Goal: Transaction & Acquisition: Purchase product/service

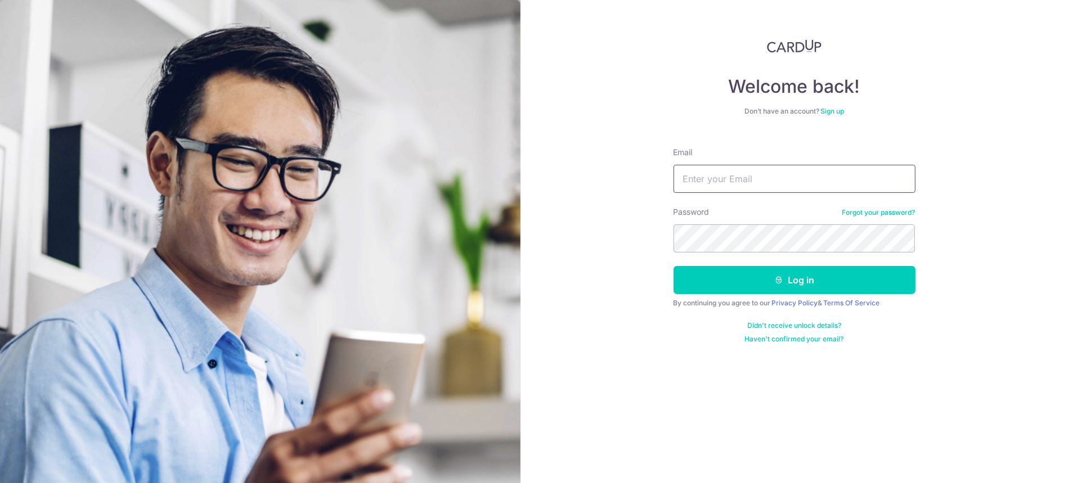
type input "[EMAIL_ADDRESS][DOMAIN_NAME]"
drag, startPoint x: 0, startPoint y: 0, endPoint x: 777, endPoint y: 181, distance: 798.0
click at [777, 181] on input "kalolawong@hotmail.com" at bounding box center [794, 179] width 242 height 28
click at [673, 321] on div "Didn't receive unlock details? Haven't confirmed your email?" at bounding box center [794, 332] width 242 height 22
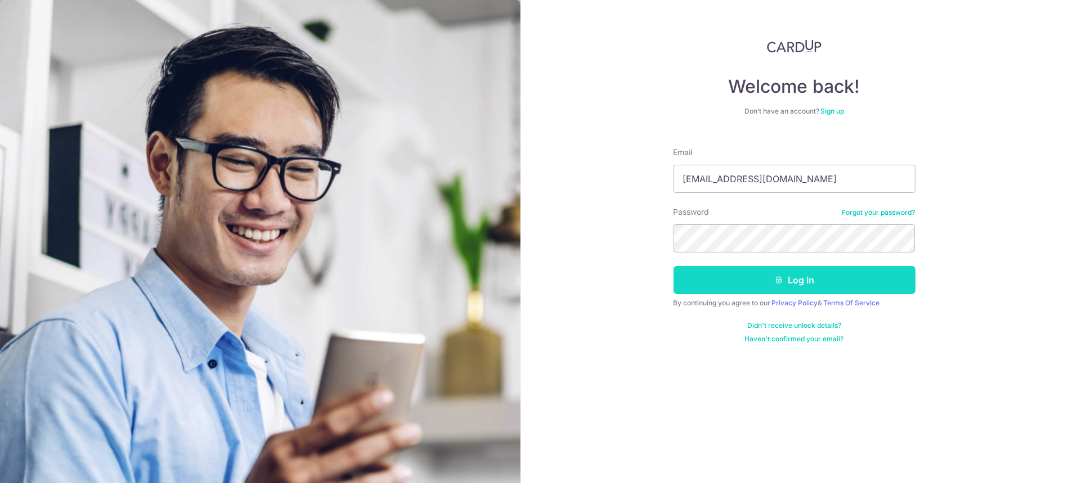
click at [736, 281] on button "Log in" at bounding box center [794, 280] width 242 height 28
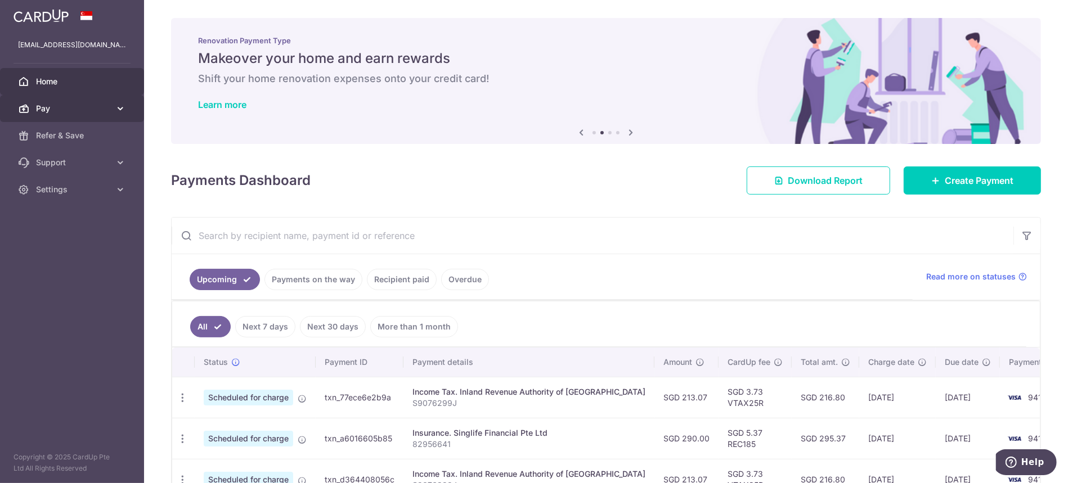
click at [67, 110] on span "Pay" at bounding box center [73, 108] width 74 height 11
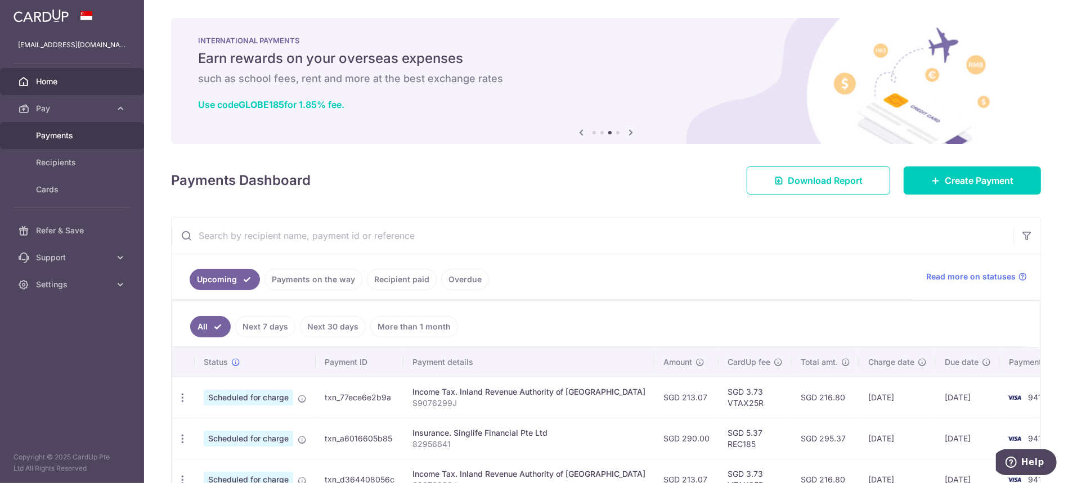
click at [72, 133] on span "Payments" at bounding box center [73, 135] width 74 height 11
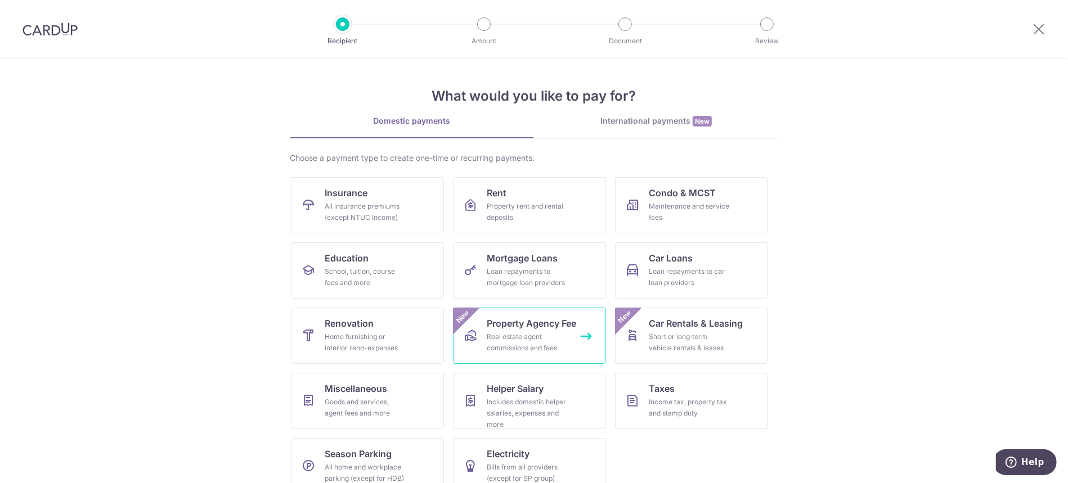
click at [520, 352] on div "Real estate agent commissions and fees" at bounding box center [527, 342] width 81 height 22
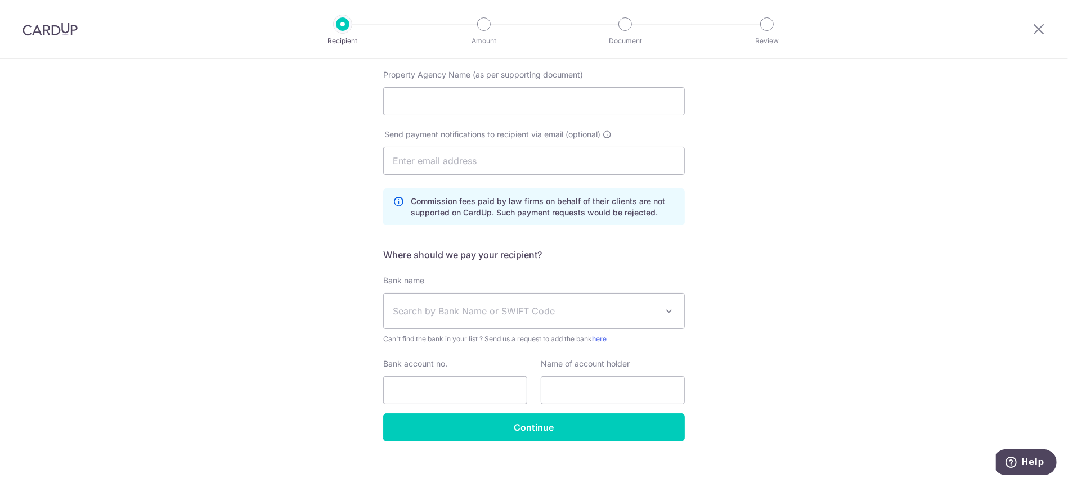
scroll to position [197, 0]
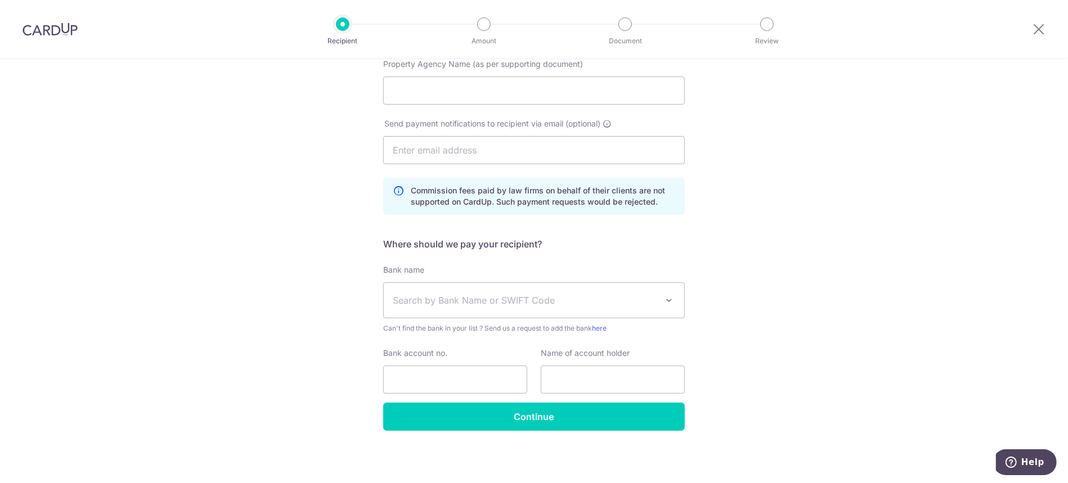
click at [549, 301] on span "Search by Bank Name or SWIFT Code" at bounding box center [525, 300] width 264 height 13
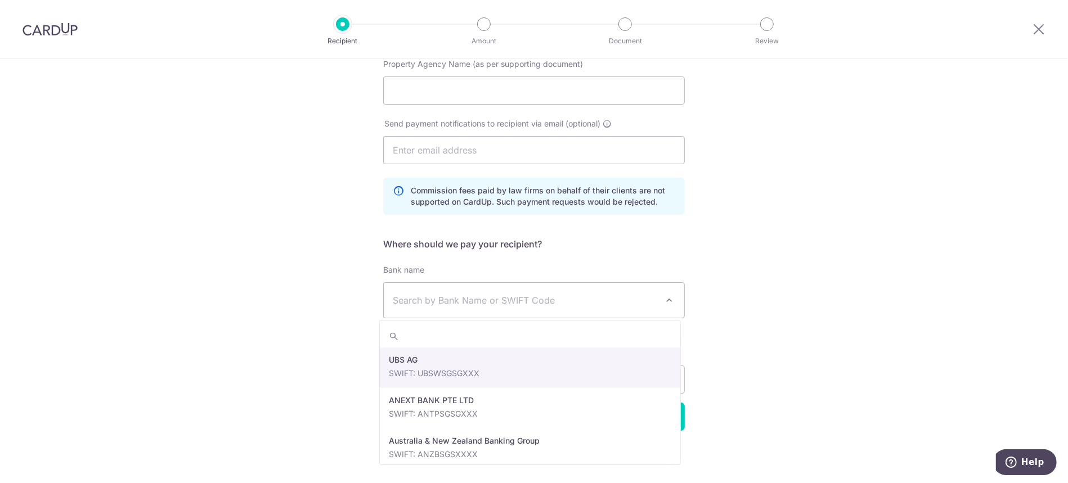
click at [549, 301] on span "Search by Bank Name or SWIFT Code" at bounding box center [525, 300] width 264 height 13
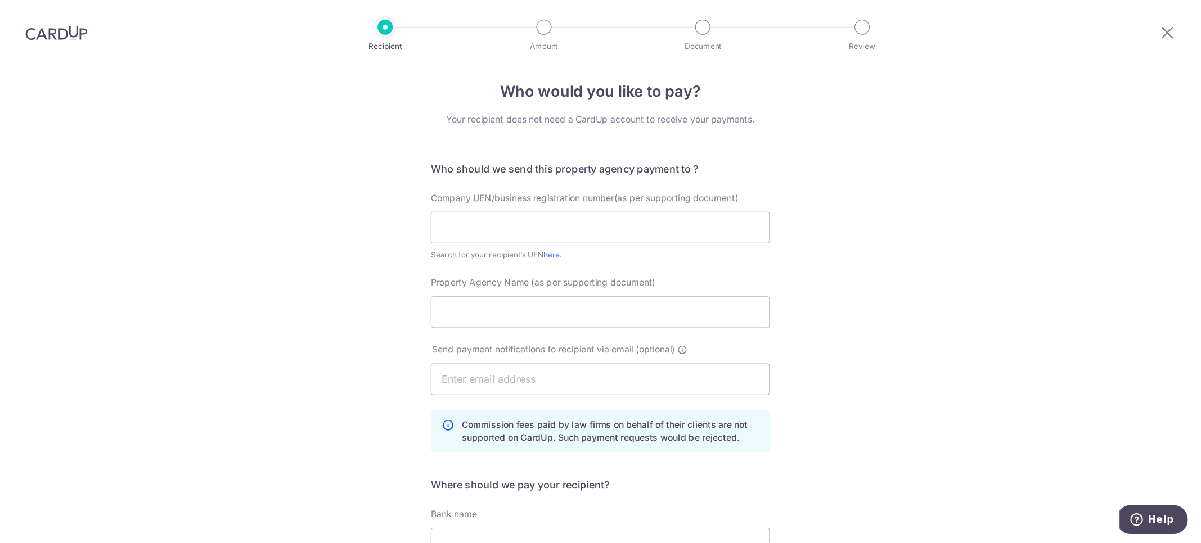
scroll to position [0, 0]
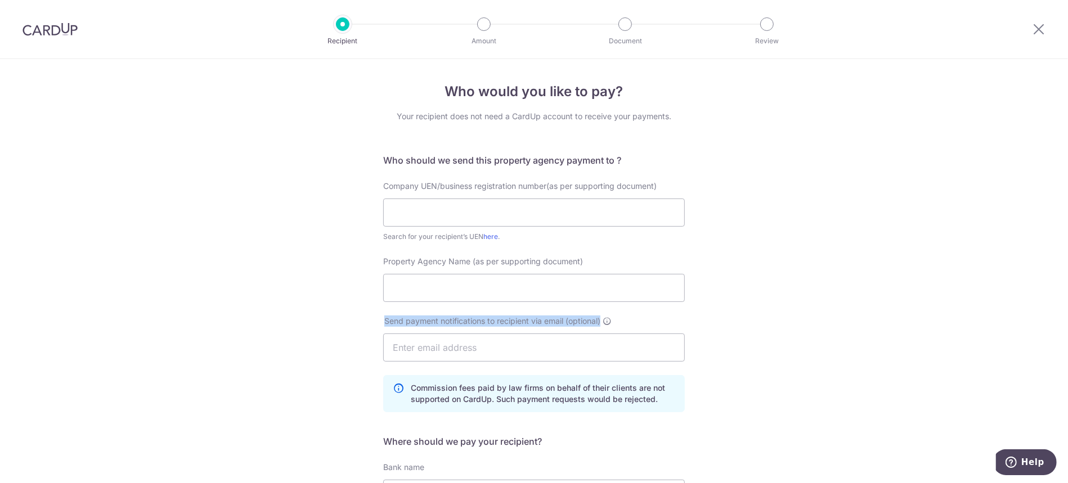
drag, startPoint x: 808, startPoint y: 323, endPoint x: 800, endPoint y: 313, distance: 13.2
click at [800, 313] on div "Who would you like to pay? Your recipient does not need a CardUp account to rec…" at bounding box center [534, 370] width 1068 height 622
click at [805, 336] on div "Who would you like to pay? Your recipient does not need a CardUp account to rec…" at bounding box center [534, 370] width 1068 height 622
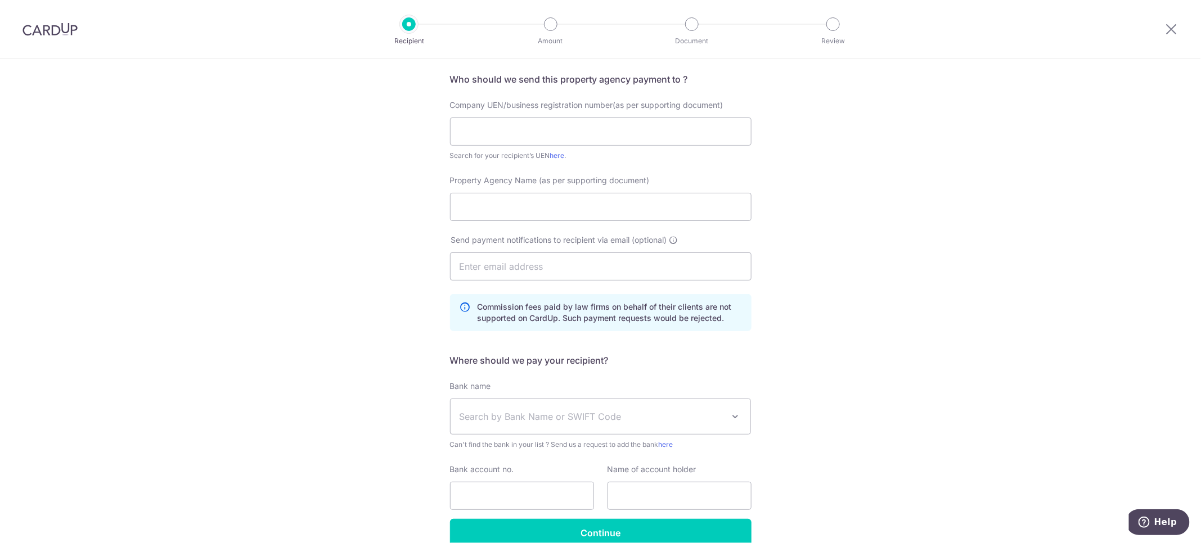
scroll to position [137, 0]
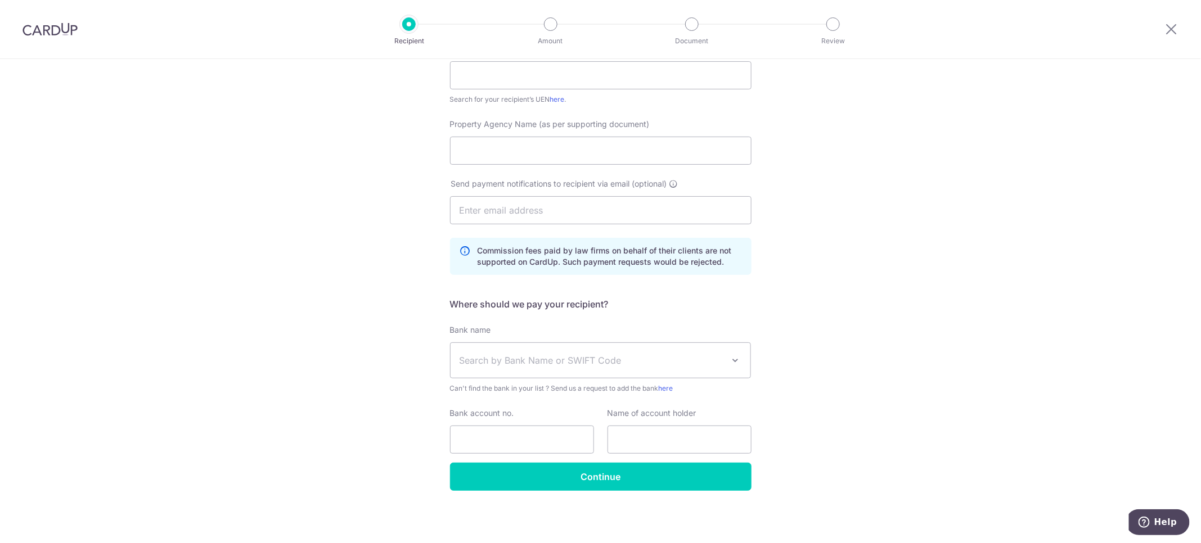
click at [541, 355] on span "Search by Bank Name or SWIFT Code" at bounding box center [592, 360] width 264 height 13
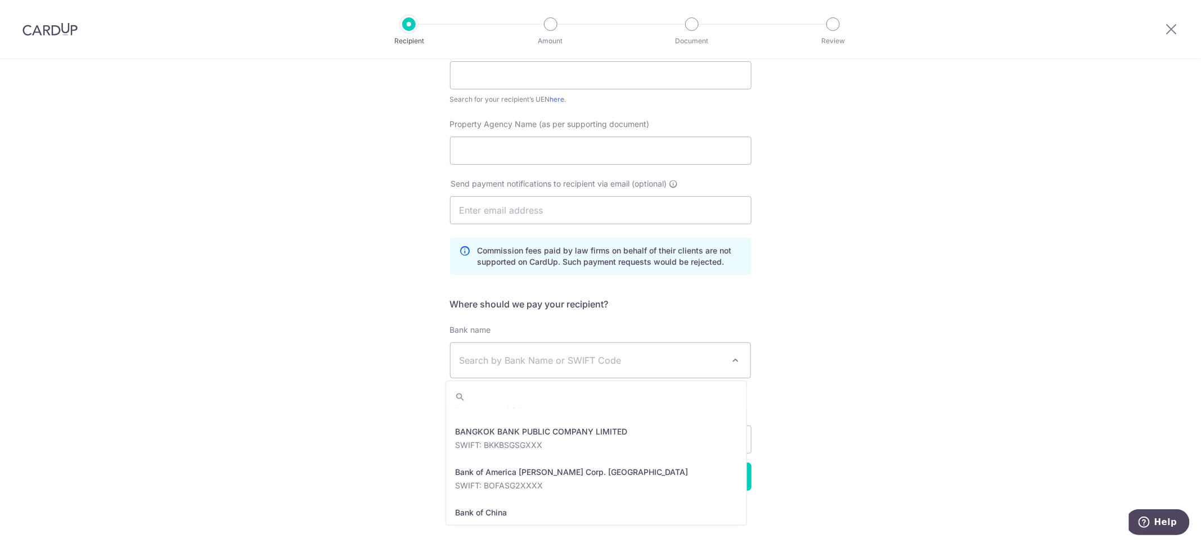
scroll to position [0, 0]
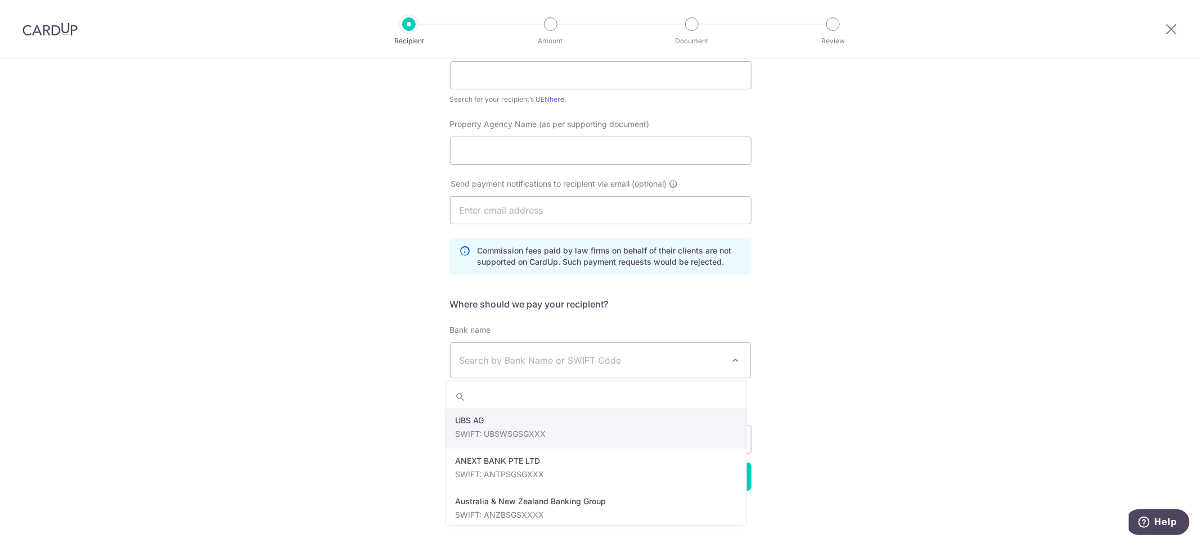
click at [142, 330] on div "Who would you like to pay? Your recipient does not need a CardUp account to rec…" at bounding box center [600, 233] width 1201 height 622
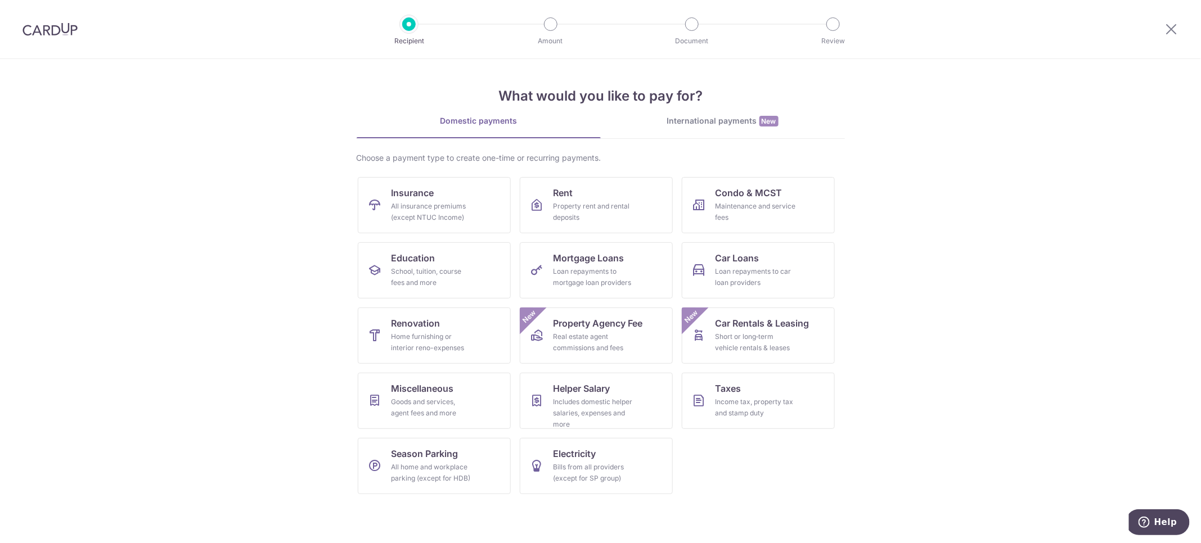
click at [959, 233] on section "What would you like to pay for? Domestic payments International payments New Ch…" at bounding box center [600, 301] width 1201 height 484
click at [439, 375] on link "Miscellaneous Goods and services, agent fees and more" at bounding box center [434, 401] width 153 height 56
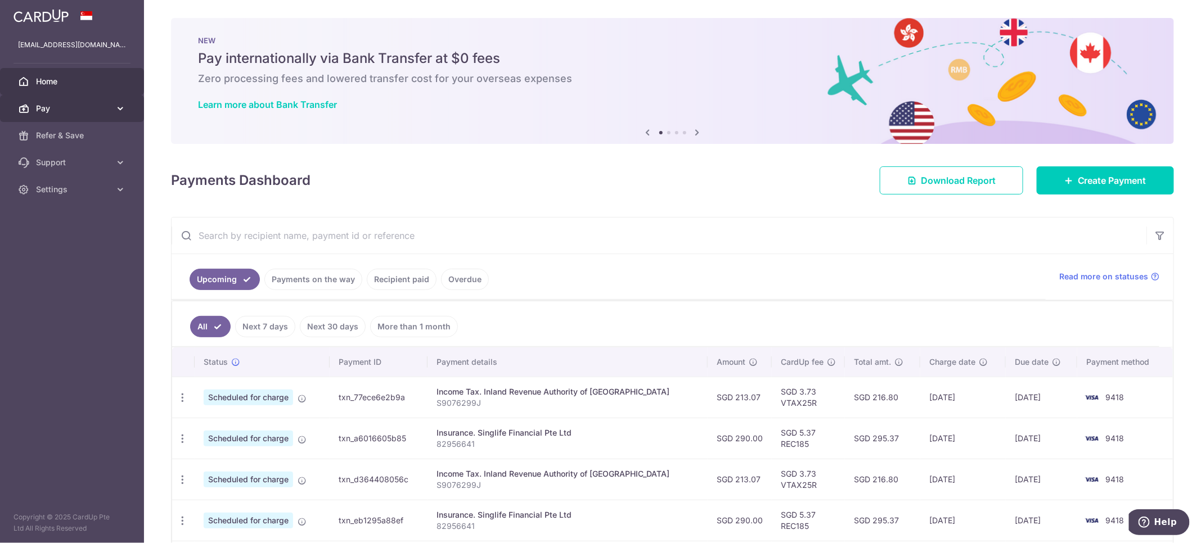
click at [115, 108] on icon at bounding box center [120, 108] width 11 height 11
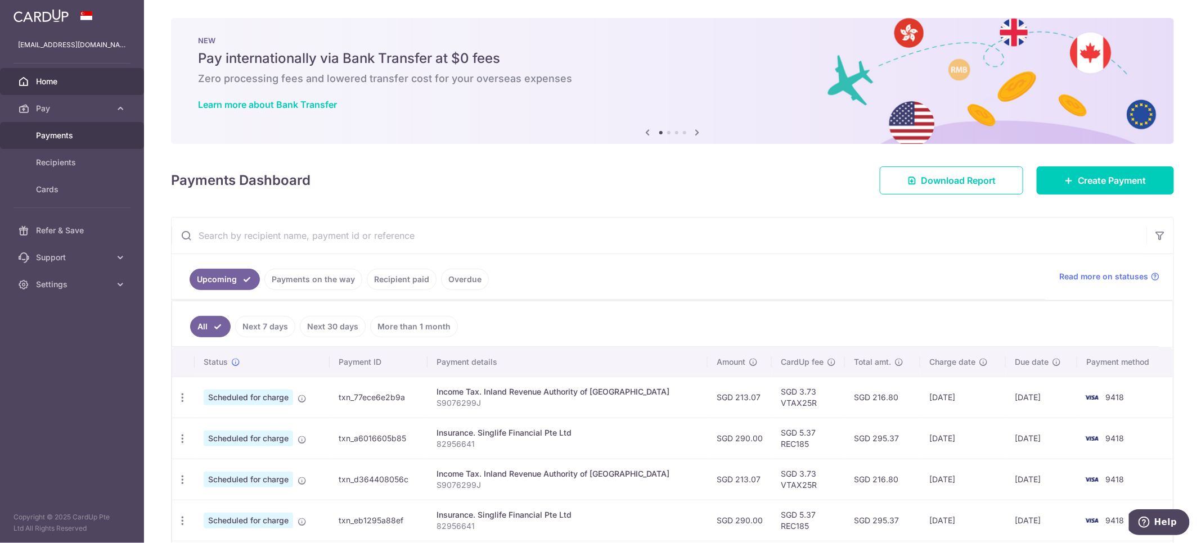
click at [102, 137] on span "Payments" at bounding box center [73, 135] width 74 height 11
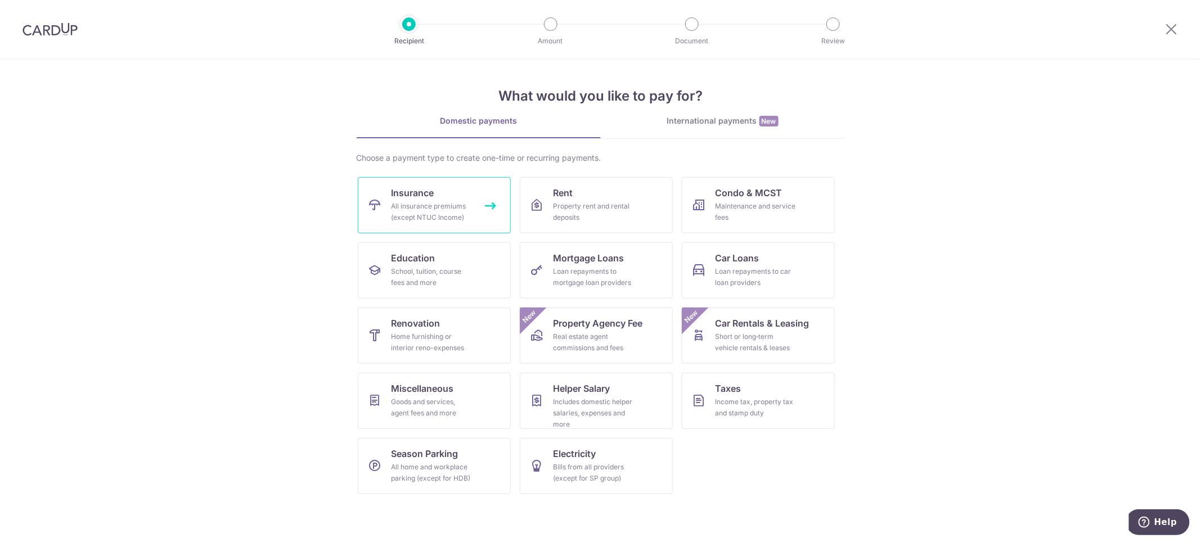
click at [417, 196] on span "Insurance" at bounding box center [412, 192] width 43 height 13
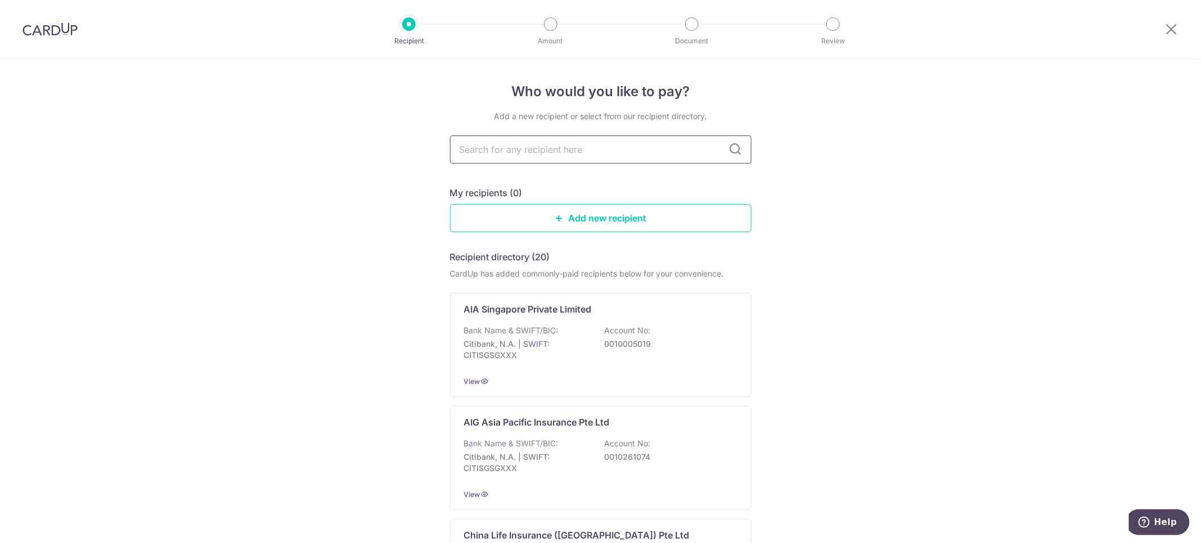
click at [596, 151] on input "text" at bounding box center [600, 150] width 301 height 28
type input "singlife"
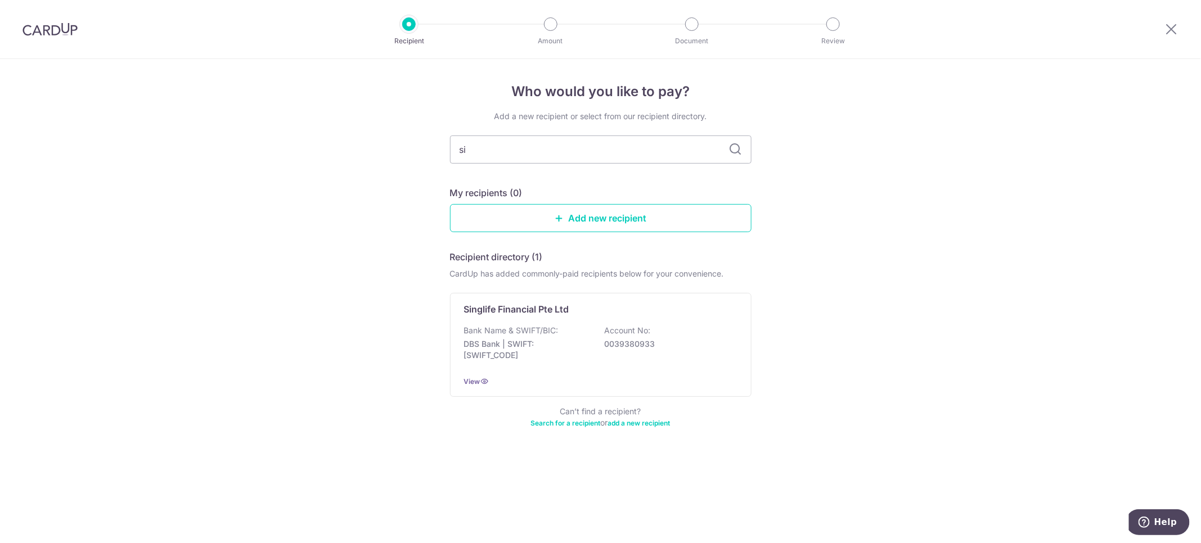
type input "s"
type input "SINGLIFE"
click at [629, 349] on p "0039380933" at bounding box center [668, 344] width 126 height 11
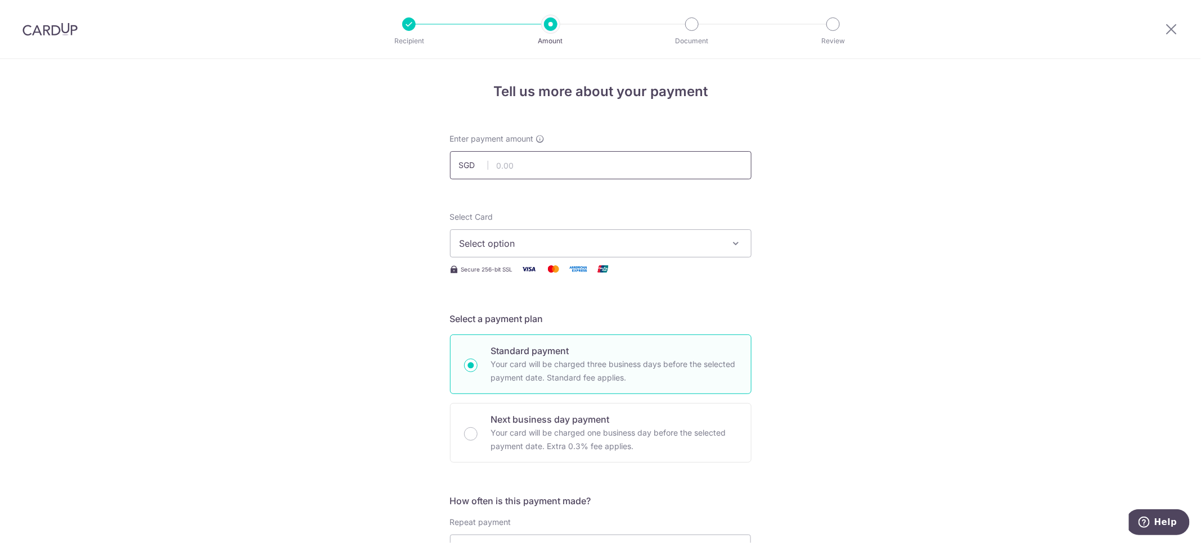
click at [567, 168] on input "text" at bounding box center [600, 165] width 301 height 28
type input "217.15"
click at [596, 241] on span "Select option" at bounding box center [591, 243] width 262 height 13
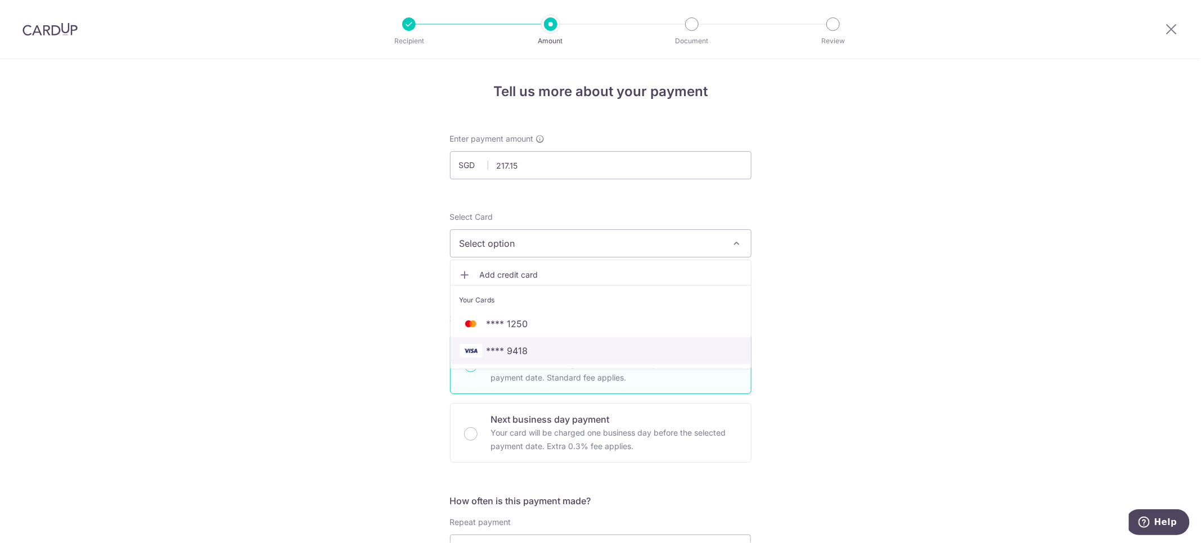
click at [555, 357] on span "**** 9418" at bounding box center [601, 350] width 282 height 13
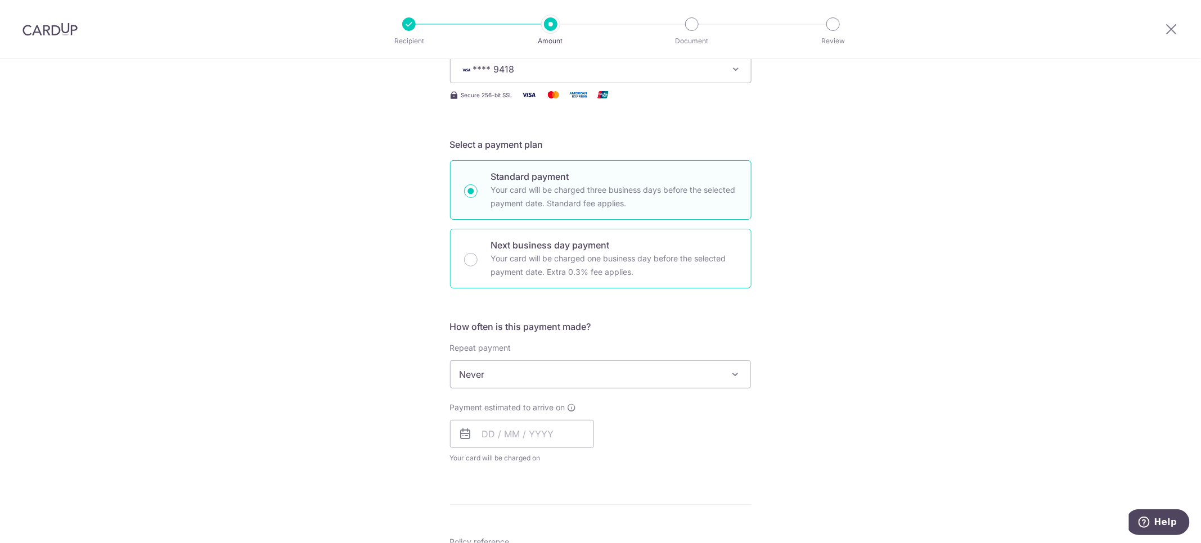
scroll to position [337, 0]
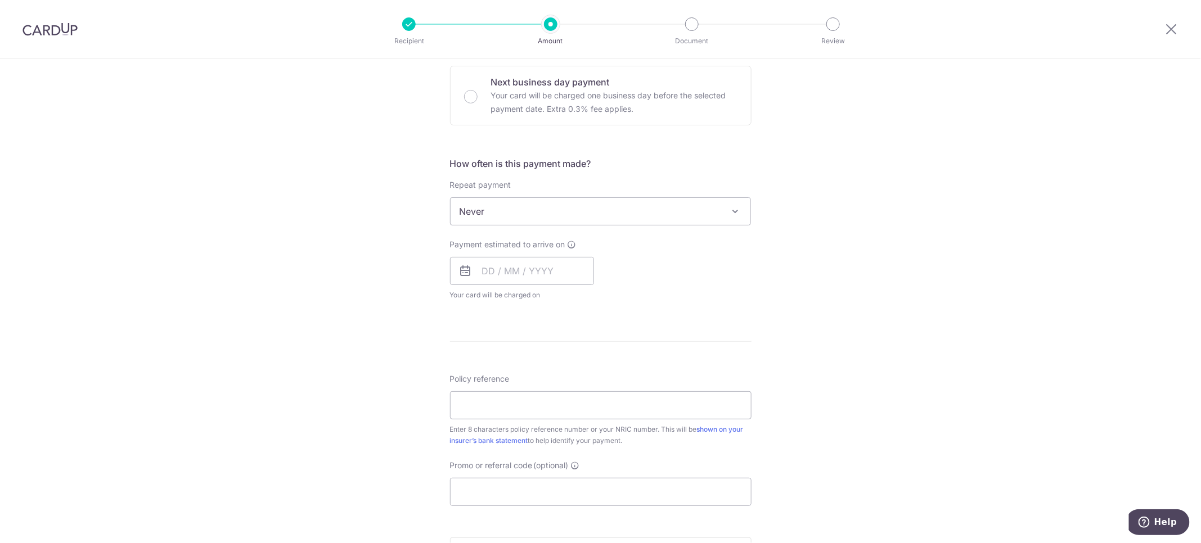
click at [543, 218] on span "Never" at bounding box center [601, 211] width 300 height 27
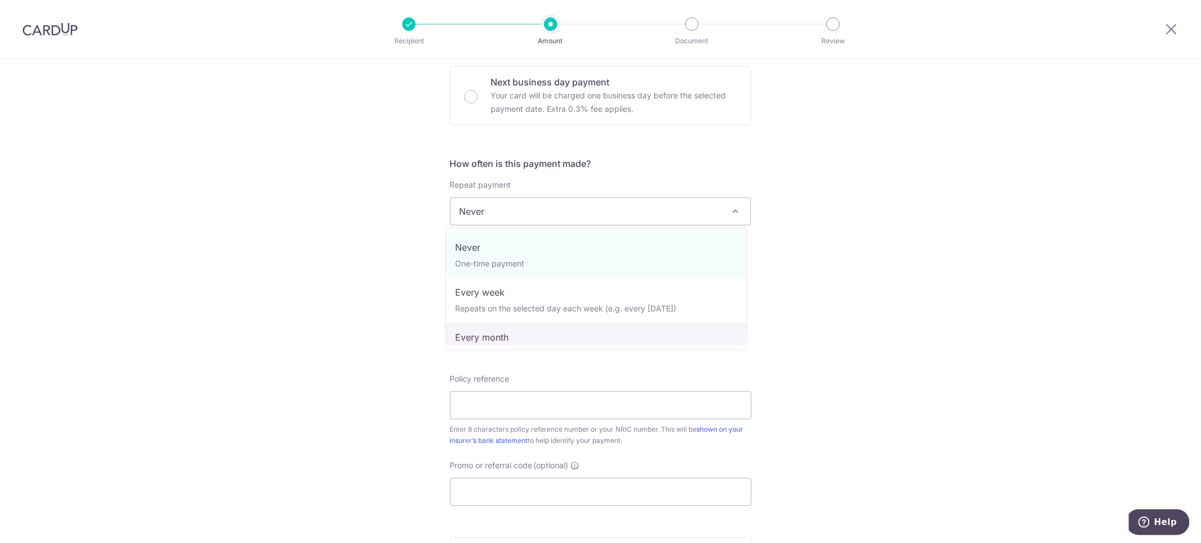
select select "3"
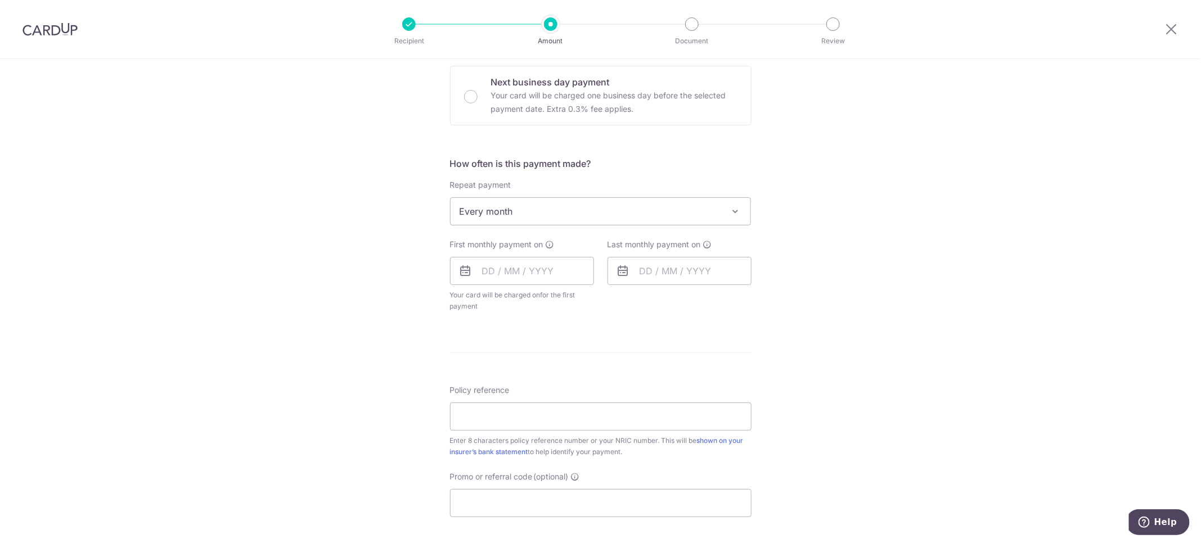
click at [374, 327] on div "Tell us more about your payment Enter payment amount SGD 217.15 217.15 Select C…" at bounding box center [600, 236] width 1201 height 1029
click at [514, 272] on input "text" at bounding box center [522, 271] width 144 height 28
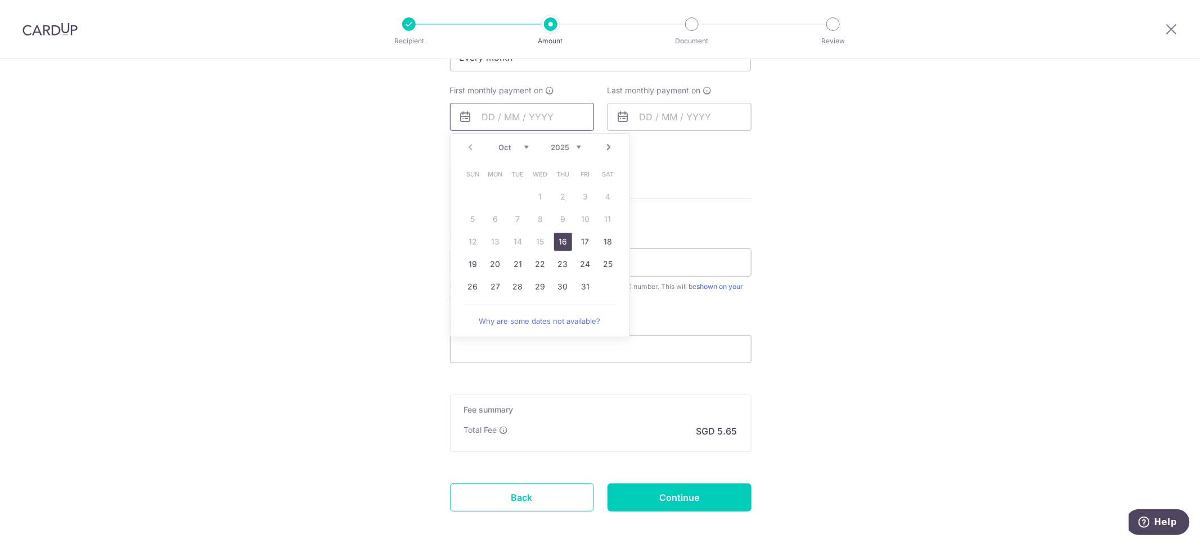
scroll to position [544, 0]
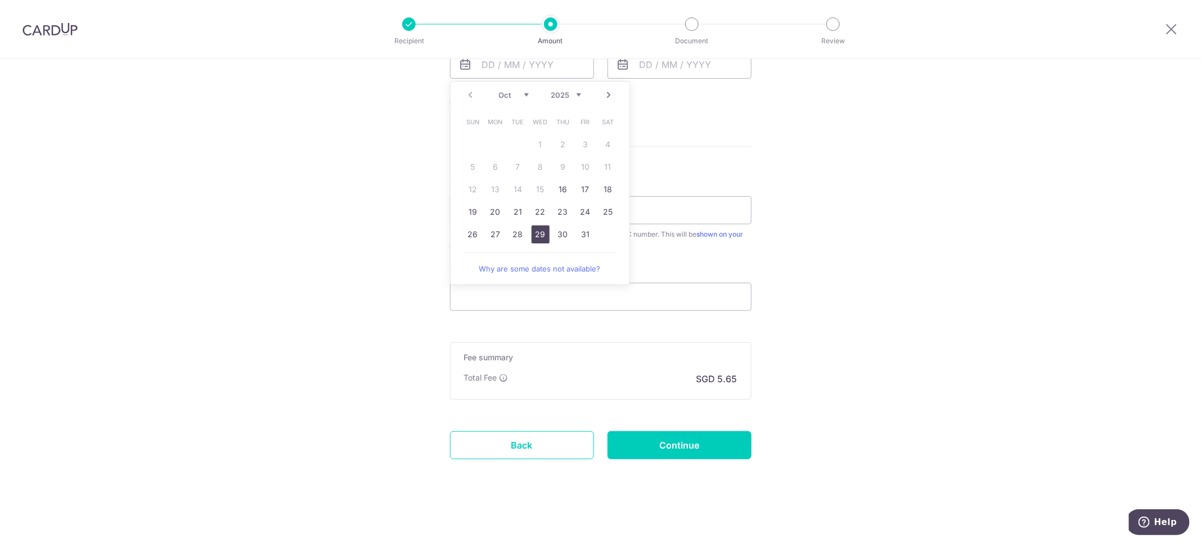
click at [534, 235] on link "29" at bounding box center [541, 235] width 18 height 18
type input "[DATE]"
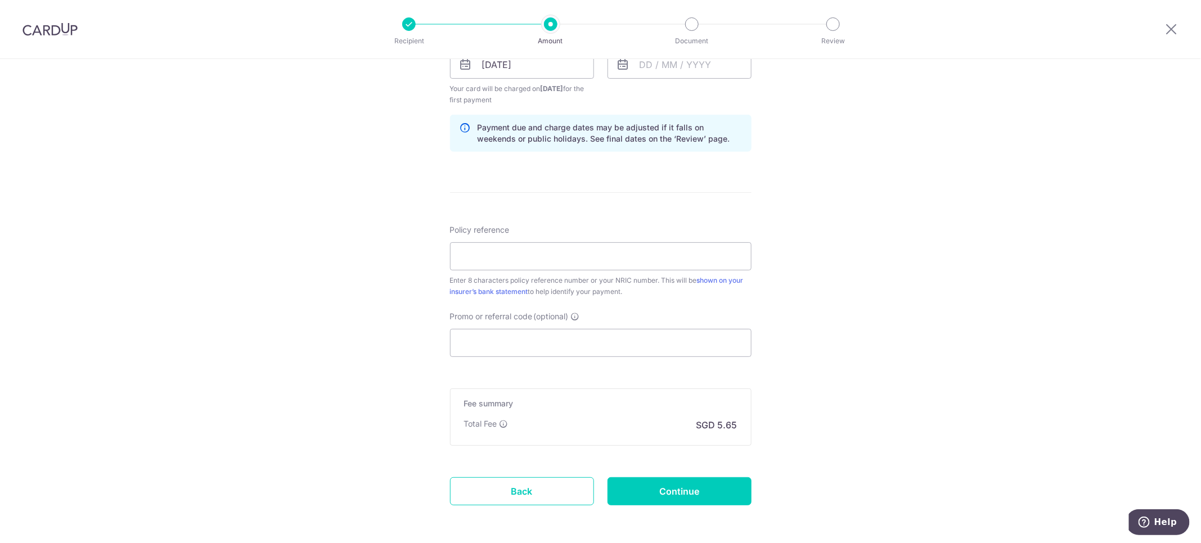
click at [997, 315] on div "Tell us more about your payment Enter payment amount SGD 217.15 217.15 Select C…" at bounding box center [600, 52] width 1201 height 1075
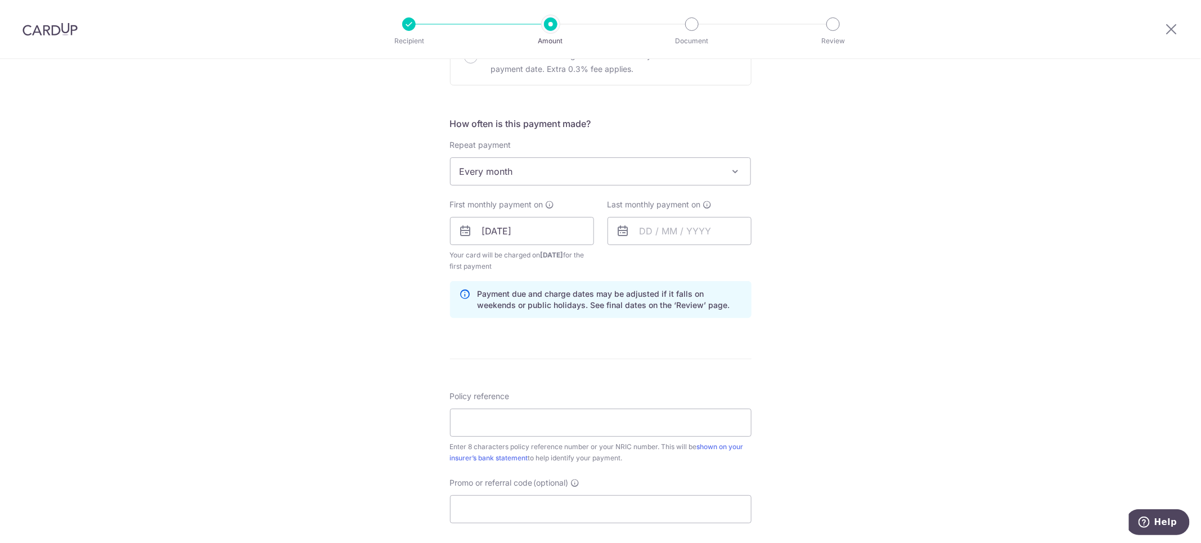
scroll to position [375, 0]
click at [688, 233] on input "text" at bounding box center [679, 233] width 144 height 28
click at [716, 259] on select "2025 2026 2027 2028 2029 2030 2031 2032 2033 2034 2035" at bounding box center [724, 263] width 30 height 9
click at [727, 262] on select "2025 2026 2027 2028 2029 2030 2031 2032 2033 2034 2035" at bounding box center [724, 263] width 30 height 9
click at [832, 393] on div "Tell us more about your payment Enter payment amount SGD 217.15 217.15 Select C…" at bounding box center [600, 221] width 1201 height 1075
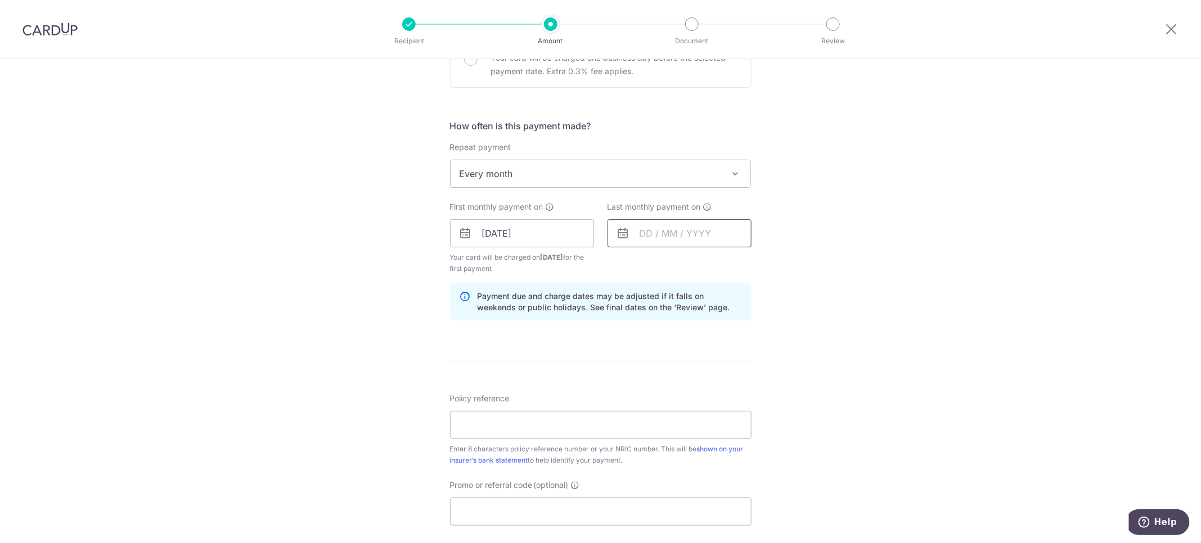
click at [696, 231] on input "text" at bounding box center [679, 233] width 144 height 28
click at [696, 405] on link "29" at bounding box center [698, 403] width 18 height 18
click at [732, 240] on input "29/10/2025" at bounding box center [679, 233] width 144 height 28
click at [729, 259] on select "2025 2026 2027 2028 2029 2030 2031 2032 2033 2034 2035" at bounding box center [724, 263] width 30 height 9
click at [695, 402] on link "31" at bounding box center [698, 403] width 18 height 18
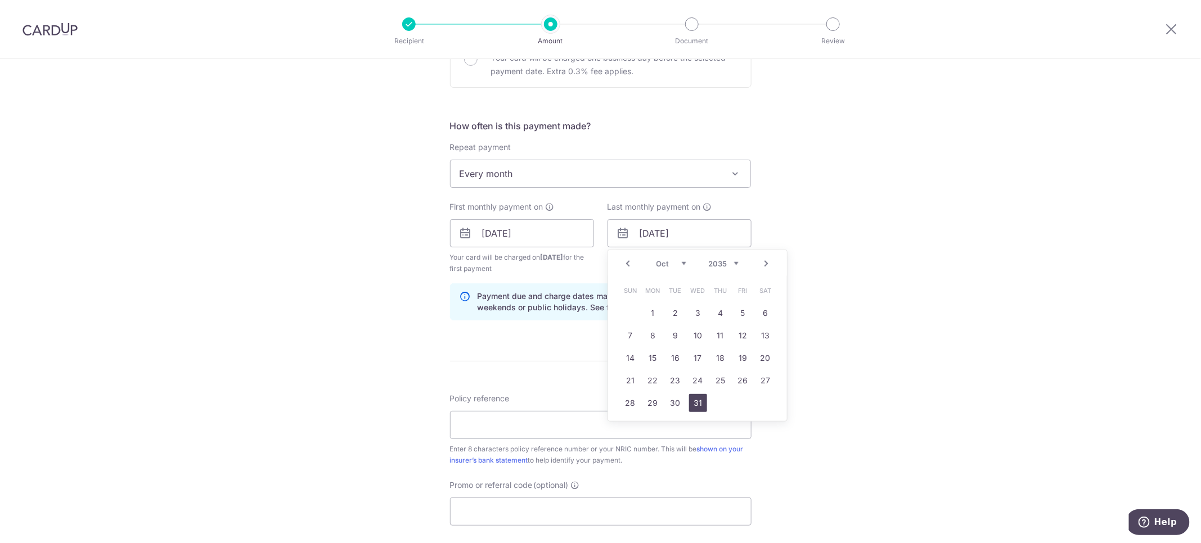
type input "31/10/2035"
click at [635, 422] on input "Policy reference" at bounding box center [600, 425] width 301 height 28
type input "80380502"
click at [220, 404] on div "Tell us more about your payment Enter payment amount SGD 217.15 217.15 Select C…" at bounding box center [600, 221] width 1201 height 1075
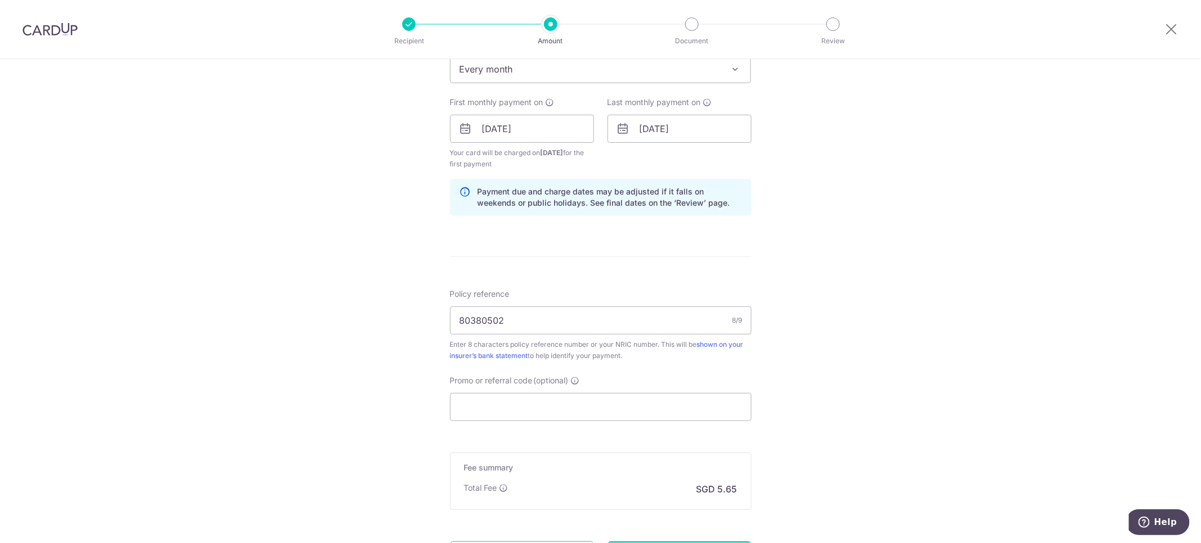
scroll to position [591, 0]
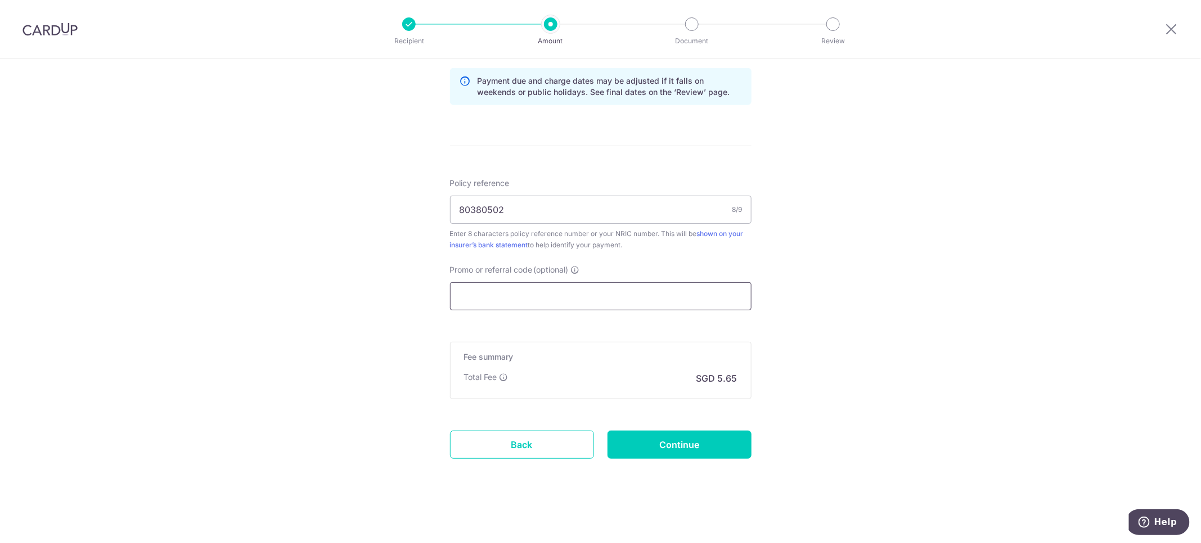
click at [487, 287] on input "Promo or referral code (optional)" at bounding box center [600, 296] width 301 height 28
click at [510, 298] on input "Promo or referral code (optional)" at bounding box center [600, 296] width 301 height 28
paste input "REC185"
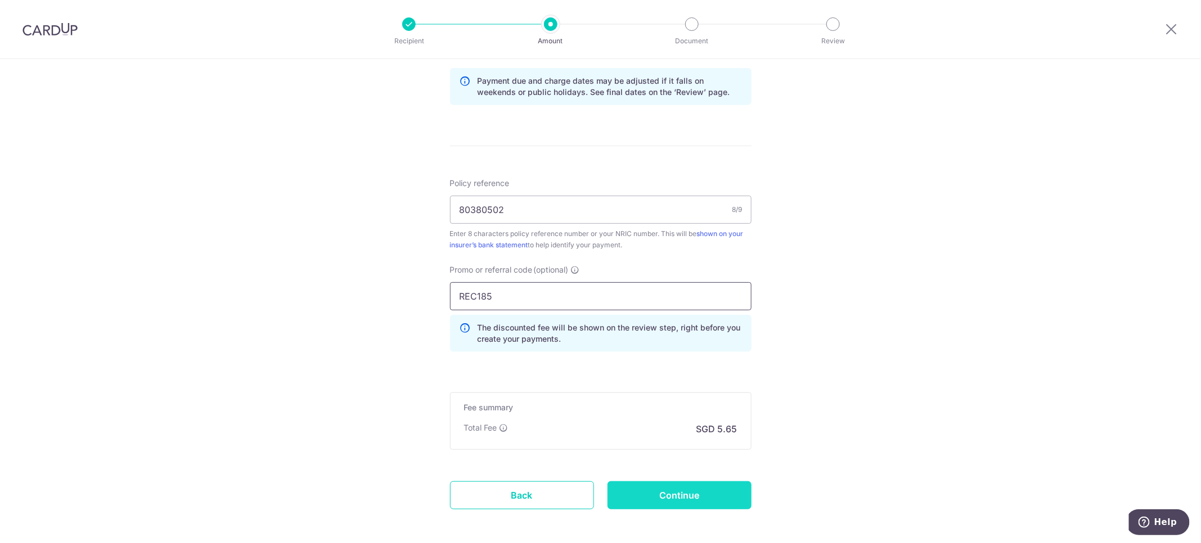
type input "REC185"
click at [659, 489] on input "Continue" at bounding box center [679, 495] width 144 height 28
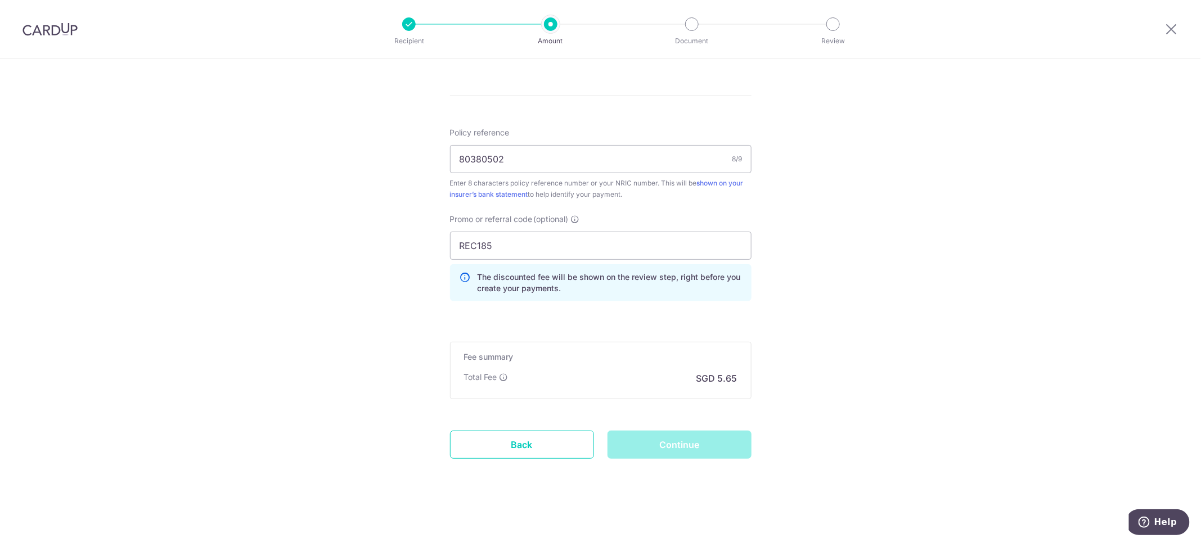
scroll to position [304, 0]
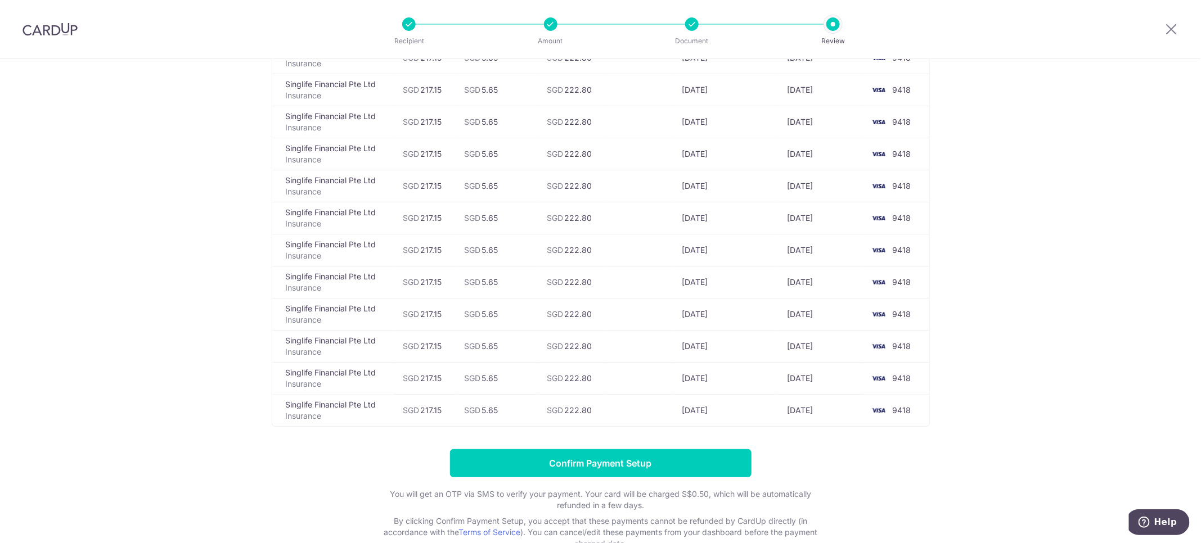
scroll to position [3704, 0]
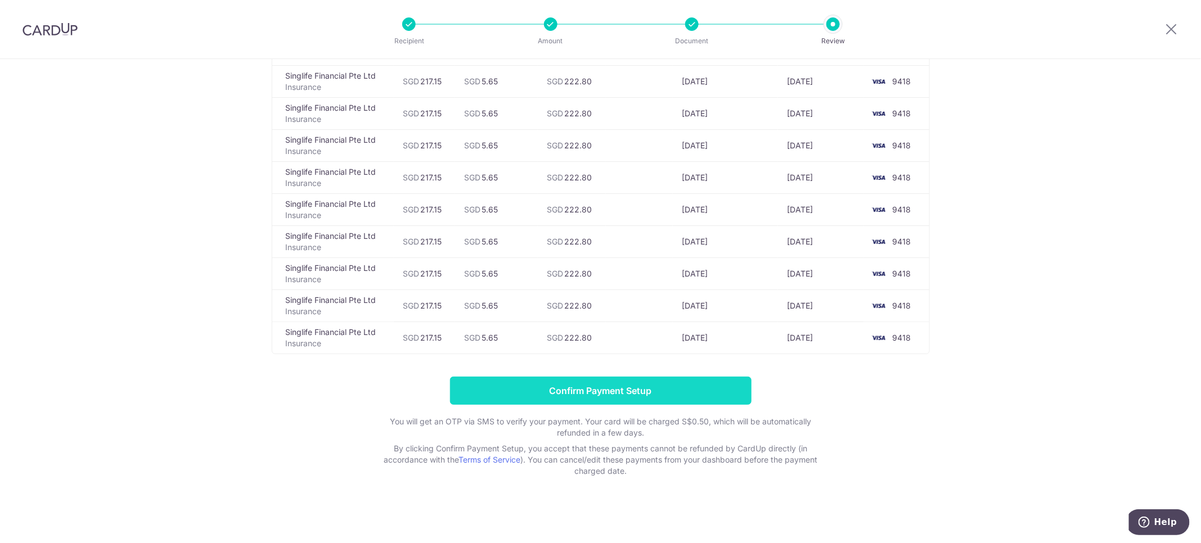
click at [591, 380] on input "Confirm Payment Setup" at bounding box center [600, 391] width 301 height 28
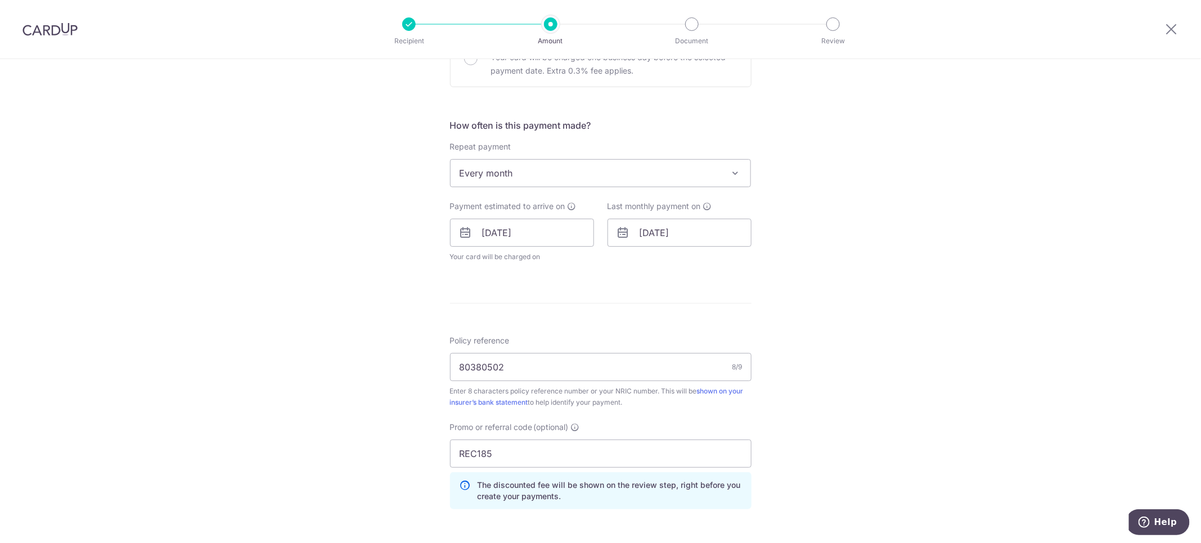
scroll to position [630, 0]
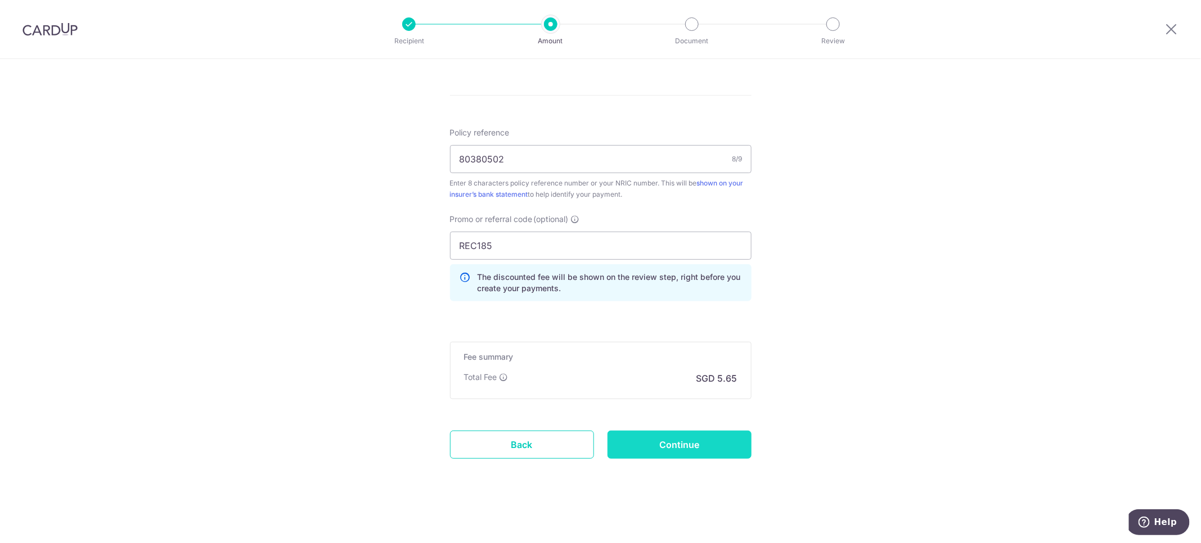
click at [688, 445] on input "Continue" at bounding box center [679, 445] width 144 height 28
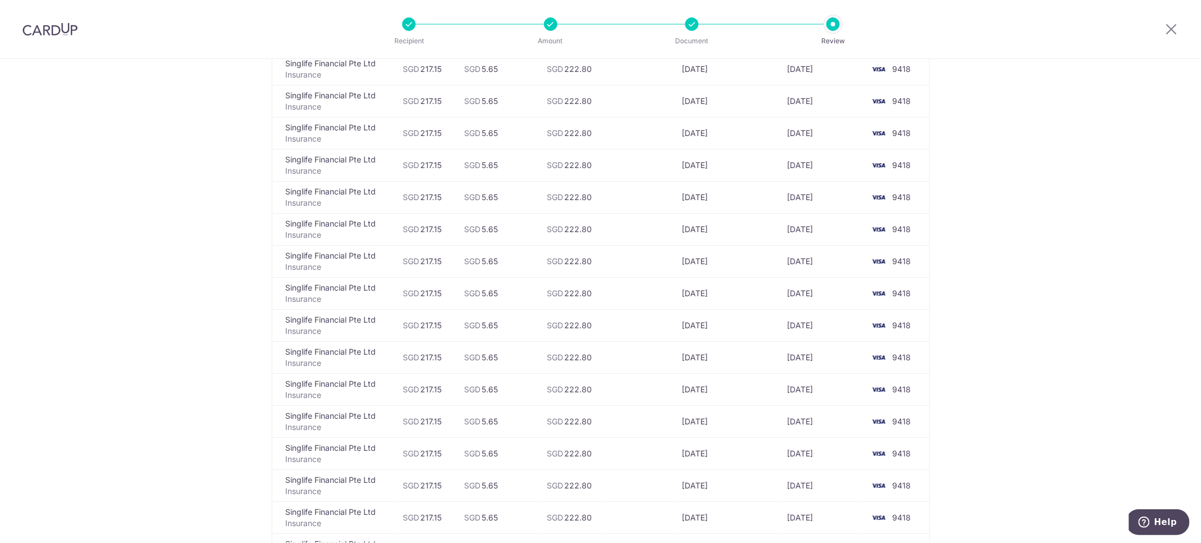
scroll to position [2784, 0]
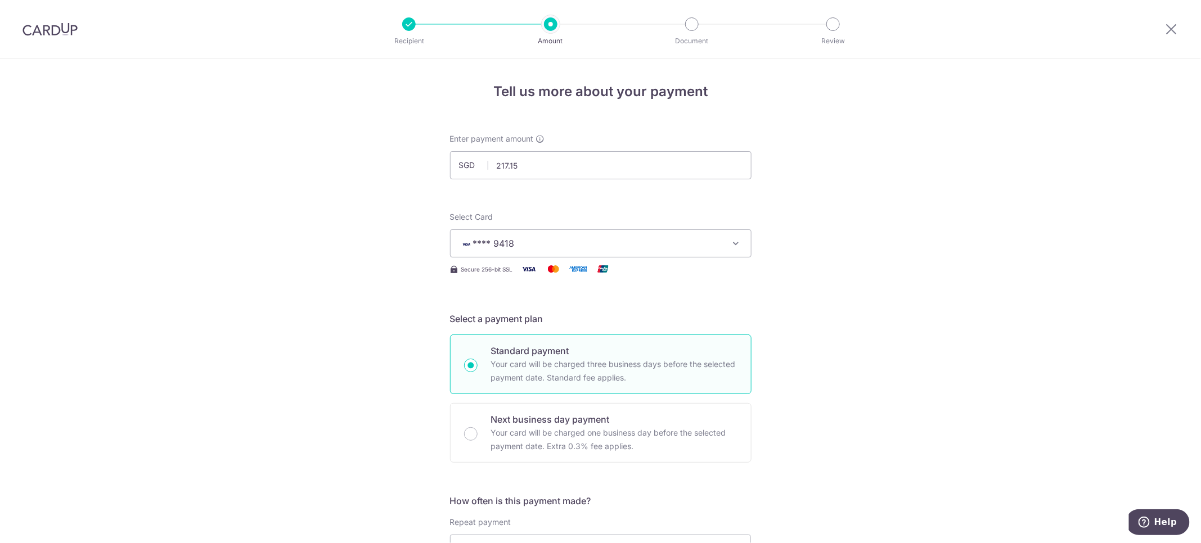
click at [585, 239] on span "**** 9418" at bounding box center [591, 243] width 262 height 13
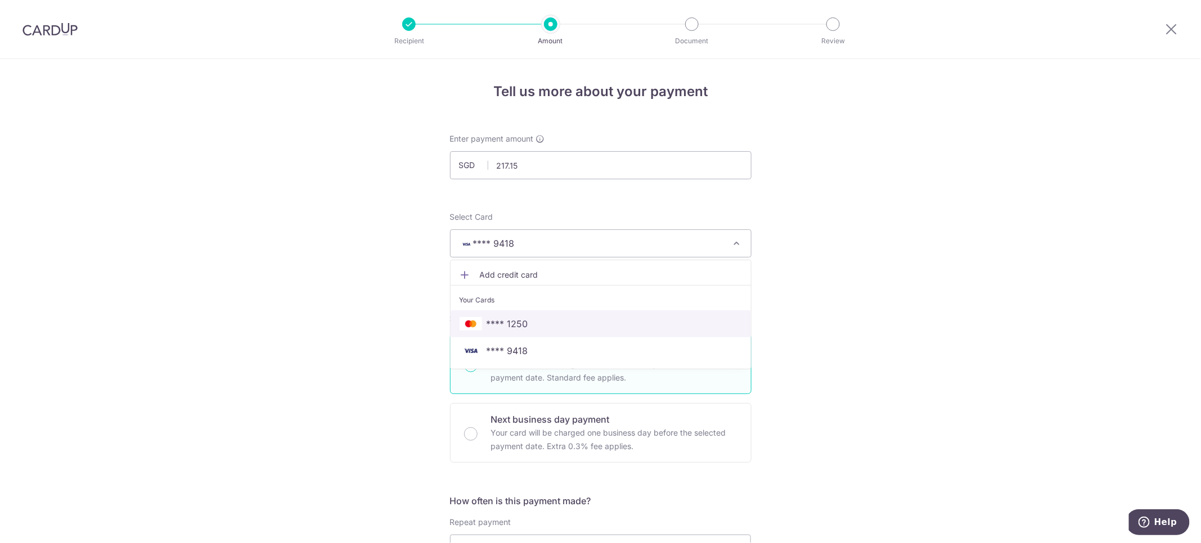
click at [590, 322] on span "**** 1250" at bounding box center [601, 323] width 282 height 13
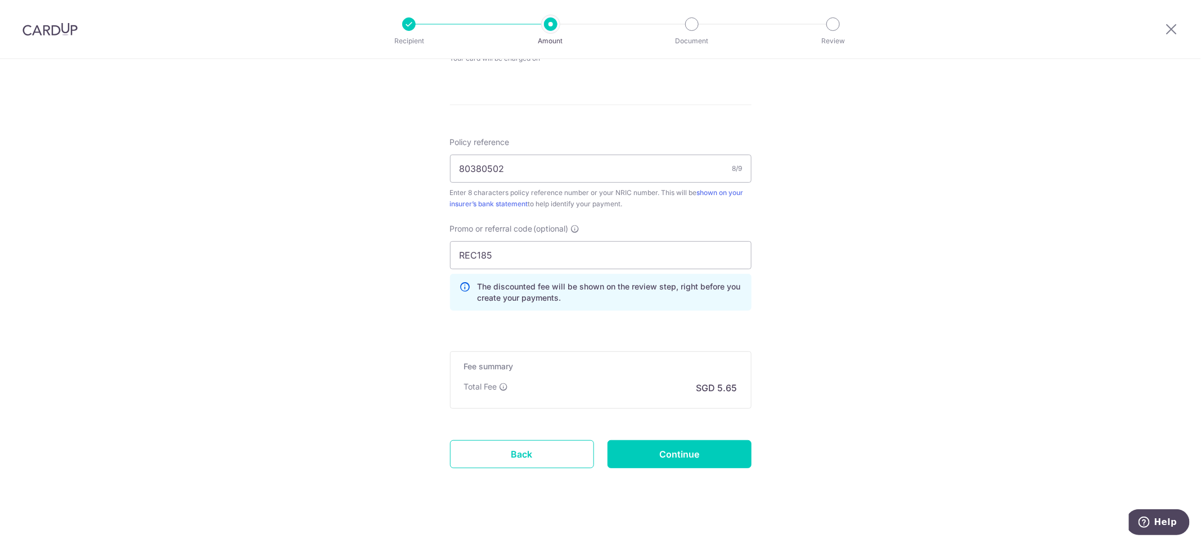
scroll to position [583, 0]
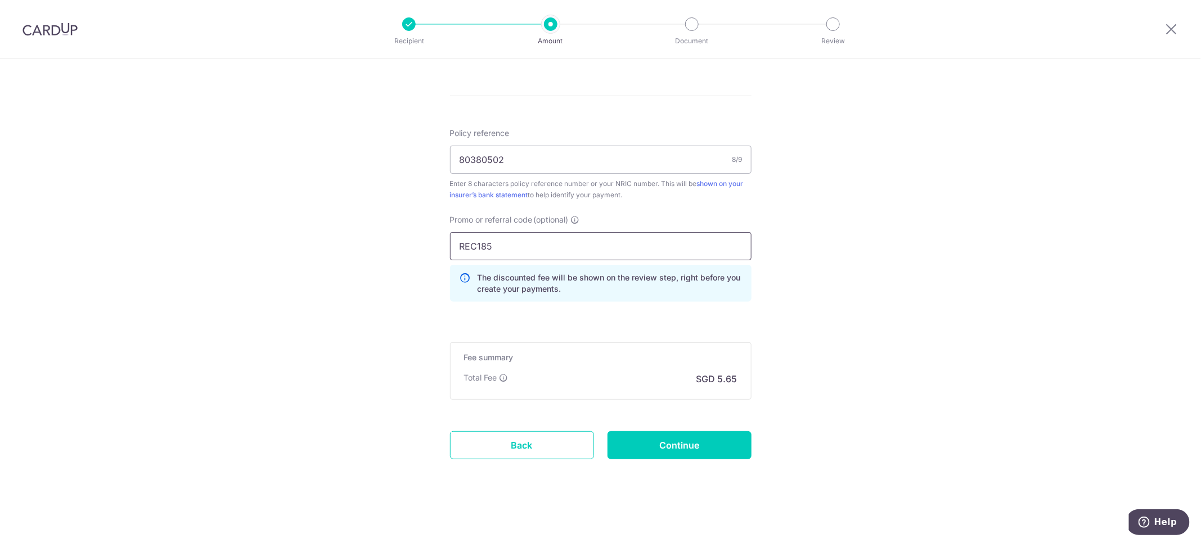
drag, startPoint x: 328, startPoint y: 243, endPoint x: 252, endPoint y: 242, distance: 76.5
click at [256, 242] on div "Tell us more about your payment Enter payment amount SGD 217.15 217.15 Select C…" at bounding box center [600, 10] width 1201 height 1068
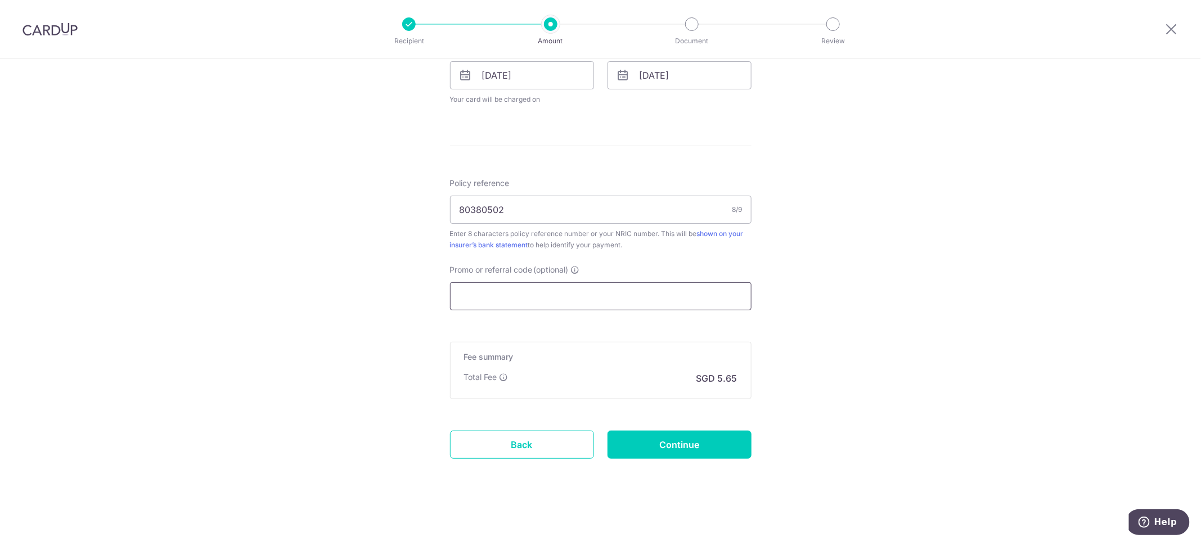
scroll to position [533, 0]
click at [826, 414] on div "Tell us more about your payment Enter payment amount SGD 217.15 217.15 Select C…" at bounding box center [600, 34] width 1201 height 1017
click at [670, 449] on input "Continue" at bounding box center [679, 445] width 144 height 28
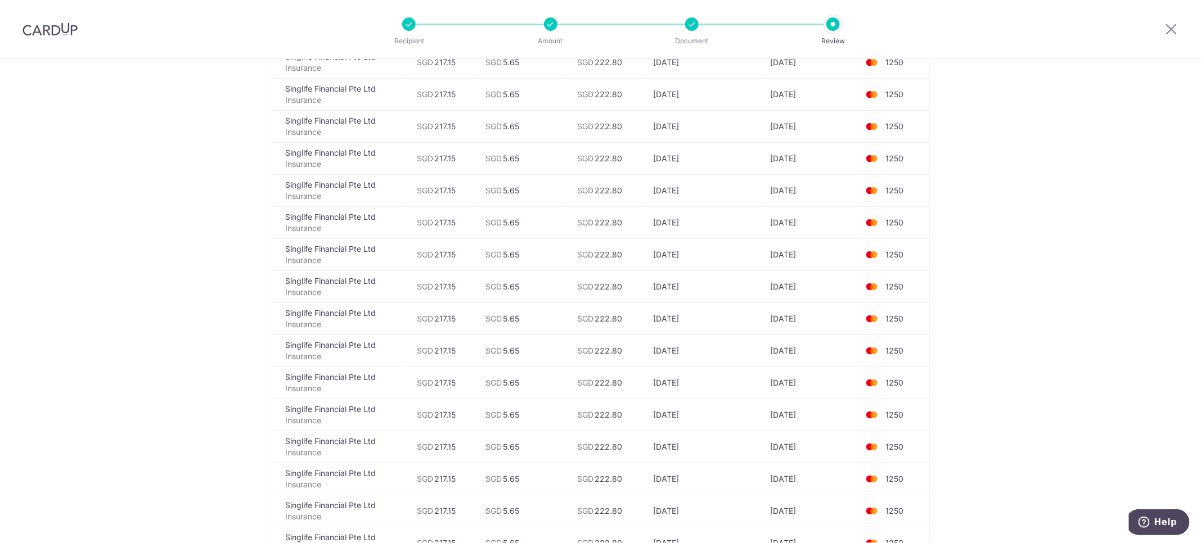
scroll to position [3704, 0]
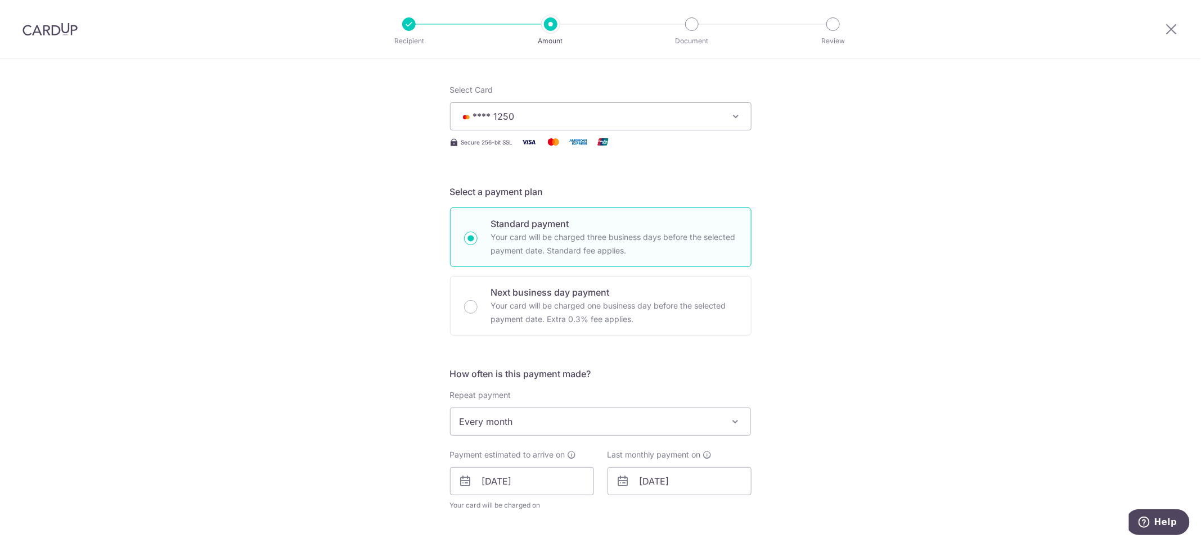
scroll to position [422, 0]
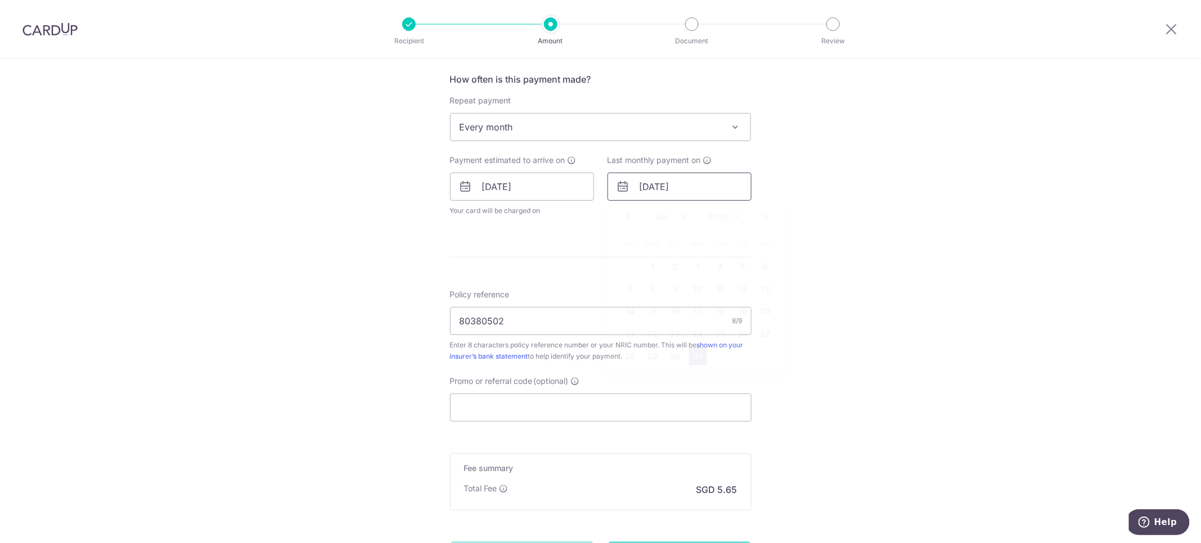
click at [709, 188] on input "31/10/2035" at bounding box center [679, 187] width 144 height 28
click at [728, 215] on select "2025 2026 2027 2028 2029 2030 2031 2032 2033 2034 2035" at bounding box center [724, 217] width 30 height 9
click at [695, 357] on link "30" at bounding box center [698, 357] width 18 height 18
type input "30/10/2030"
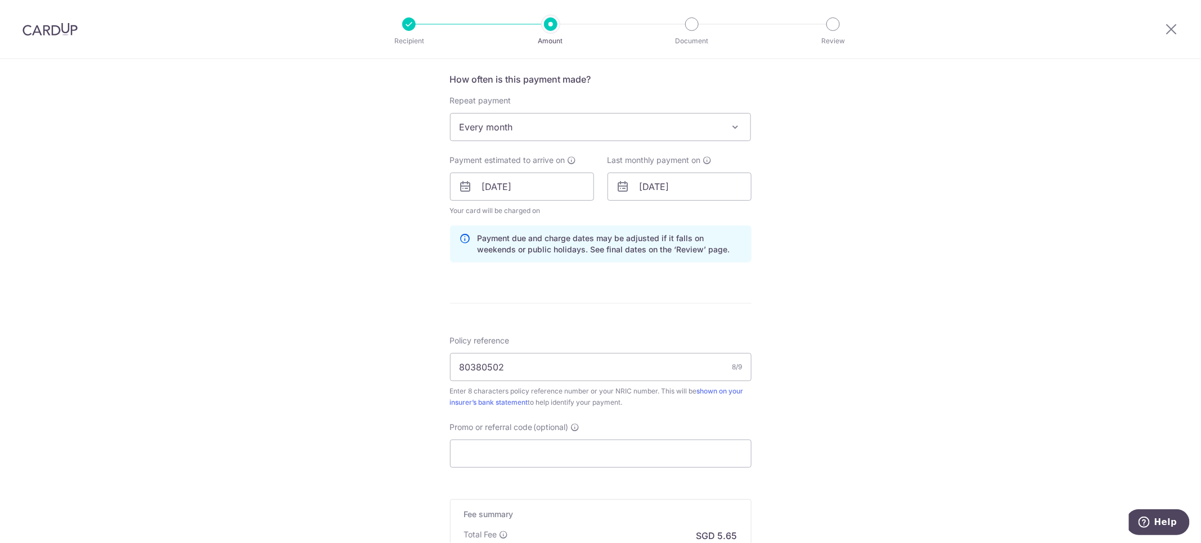
click at [889, 286] on div "Tell us more about your payment Enter payment amount SGD 217.15 217.15 Select C…" at bounding box center [600, 169] width 1201 height 1064
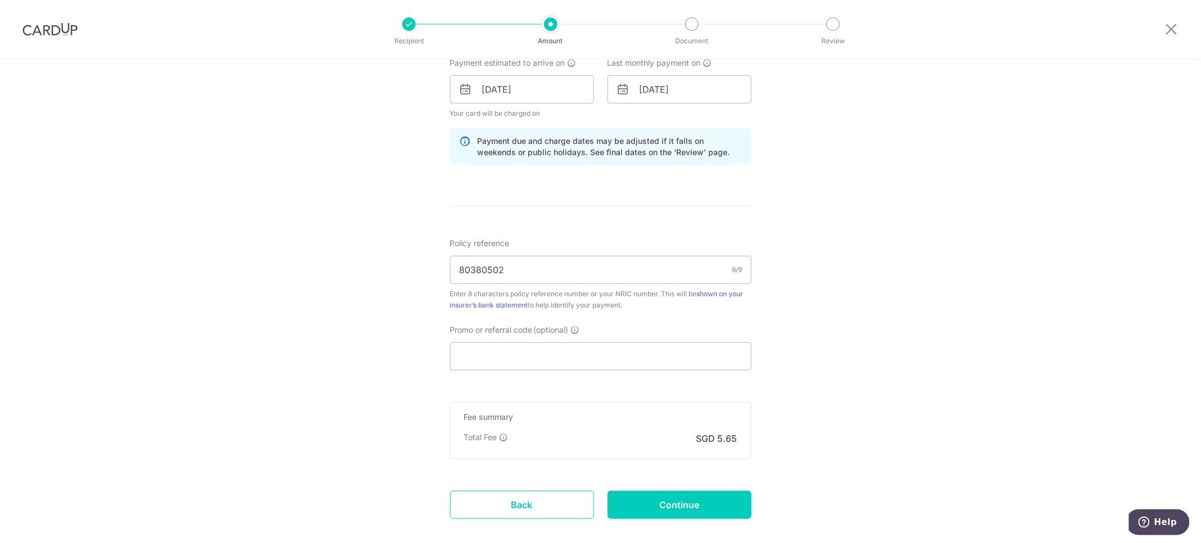
scroll to position [579, 0]
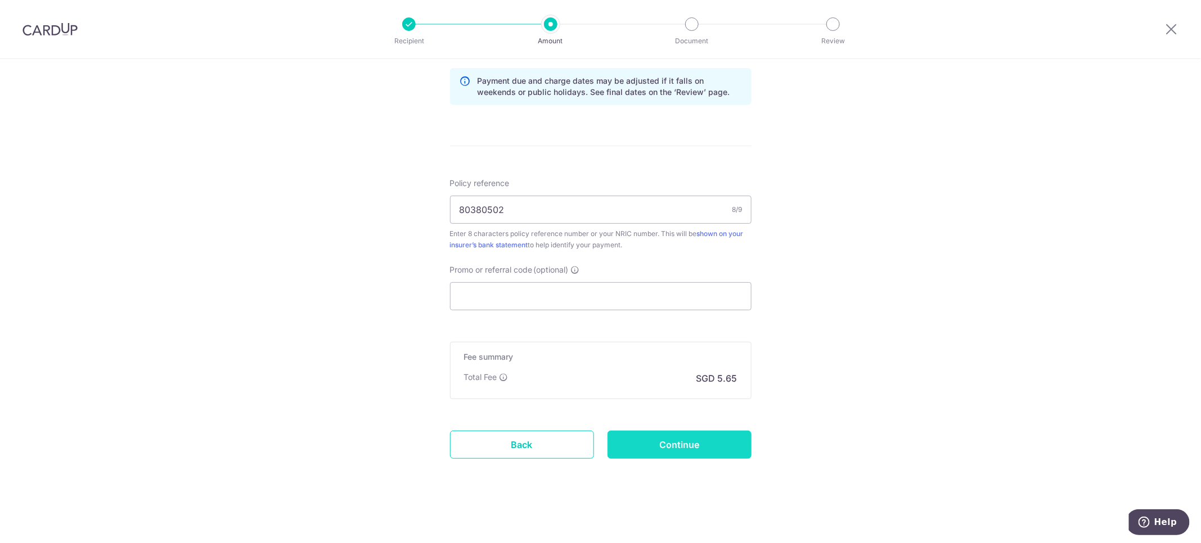
click at [628, 441] on input "Continue" at bounding box center [679, 445] width 144 height 28
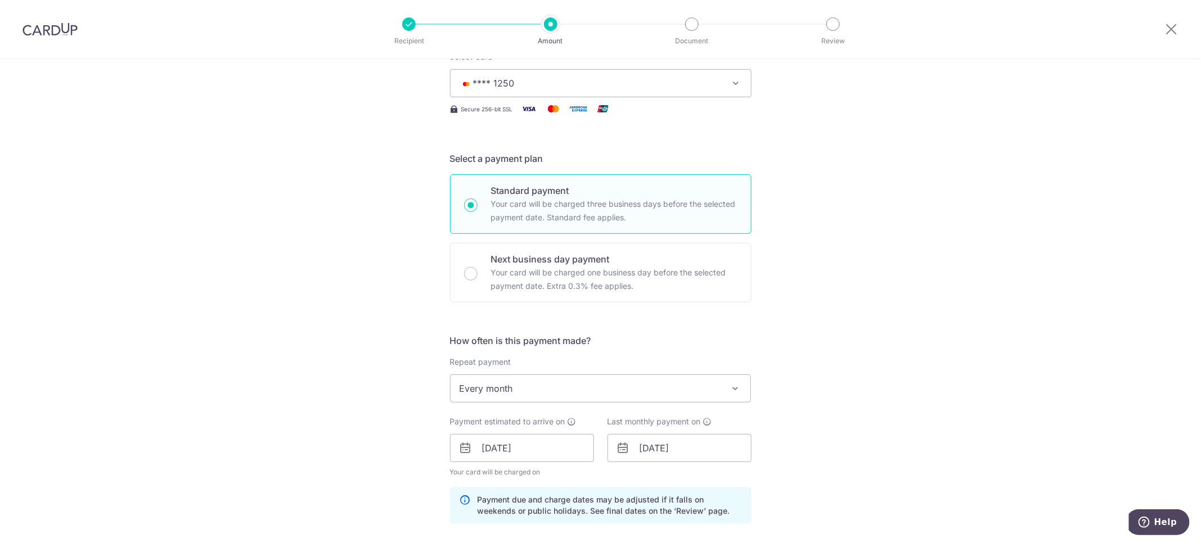
scroll to position [0, 0]
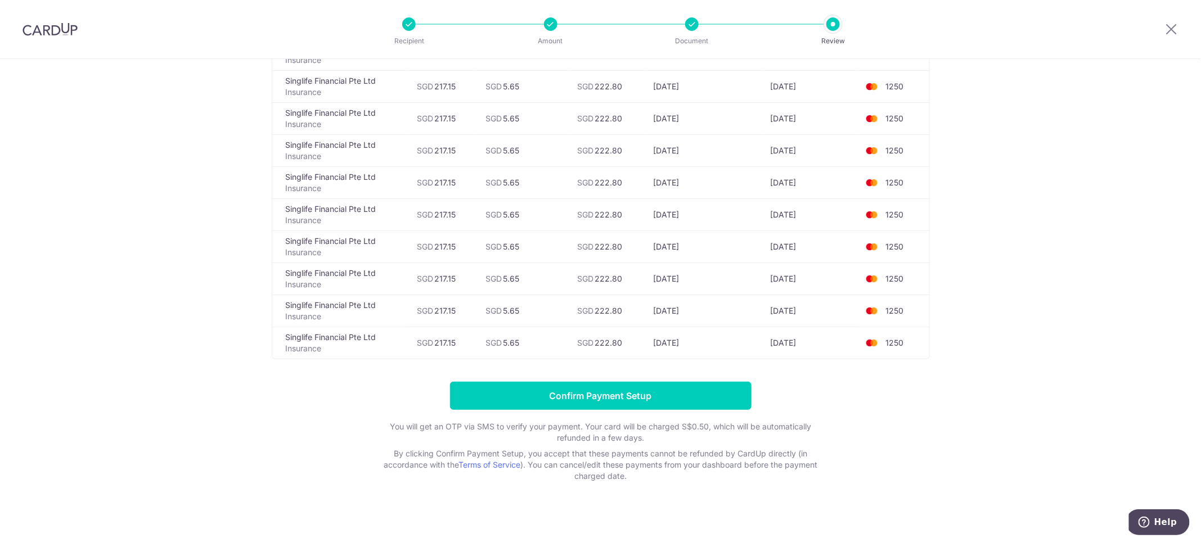
scroll to position [1778, 0]
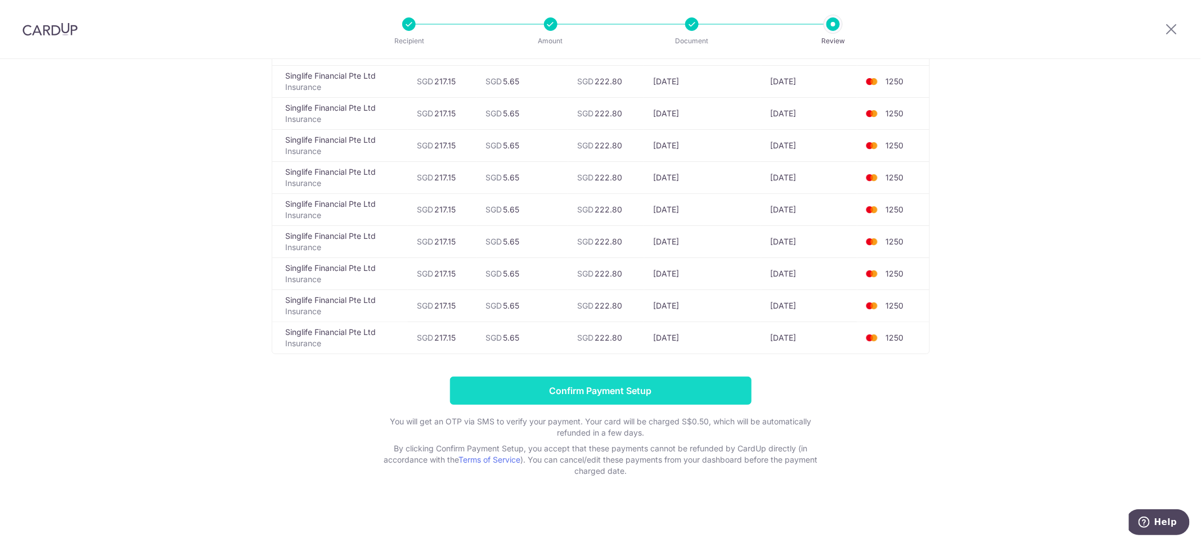
click at [659, 394] on input "Confirm Payment Setup" at bounding box center [600, 391] width 301 height 28
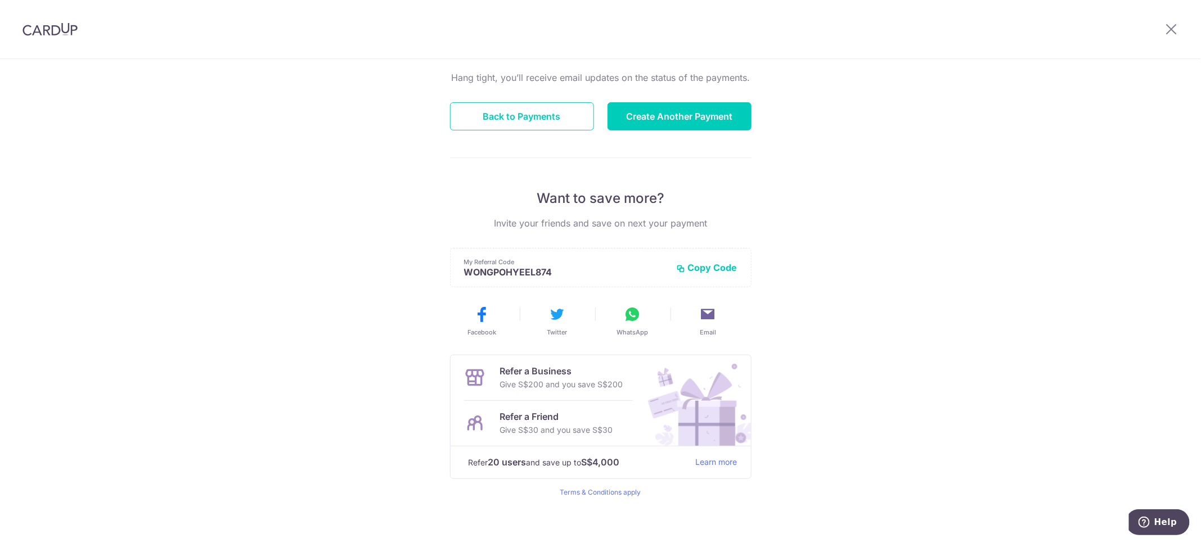
scroll to position [116, 0]
